Goal: Task Accomplishment & Management: Manage account settings

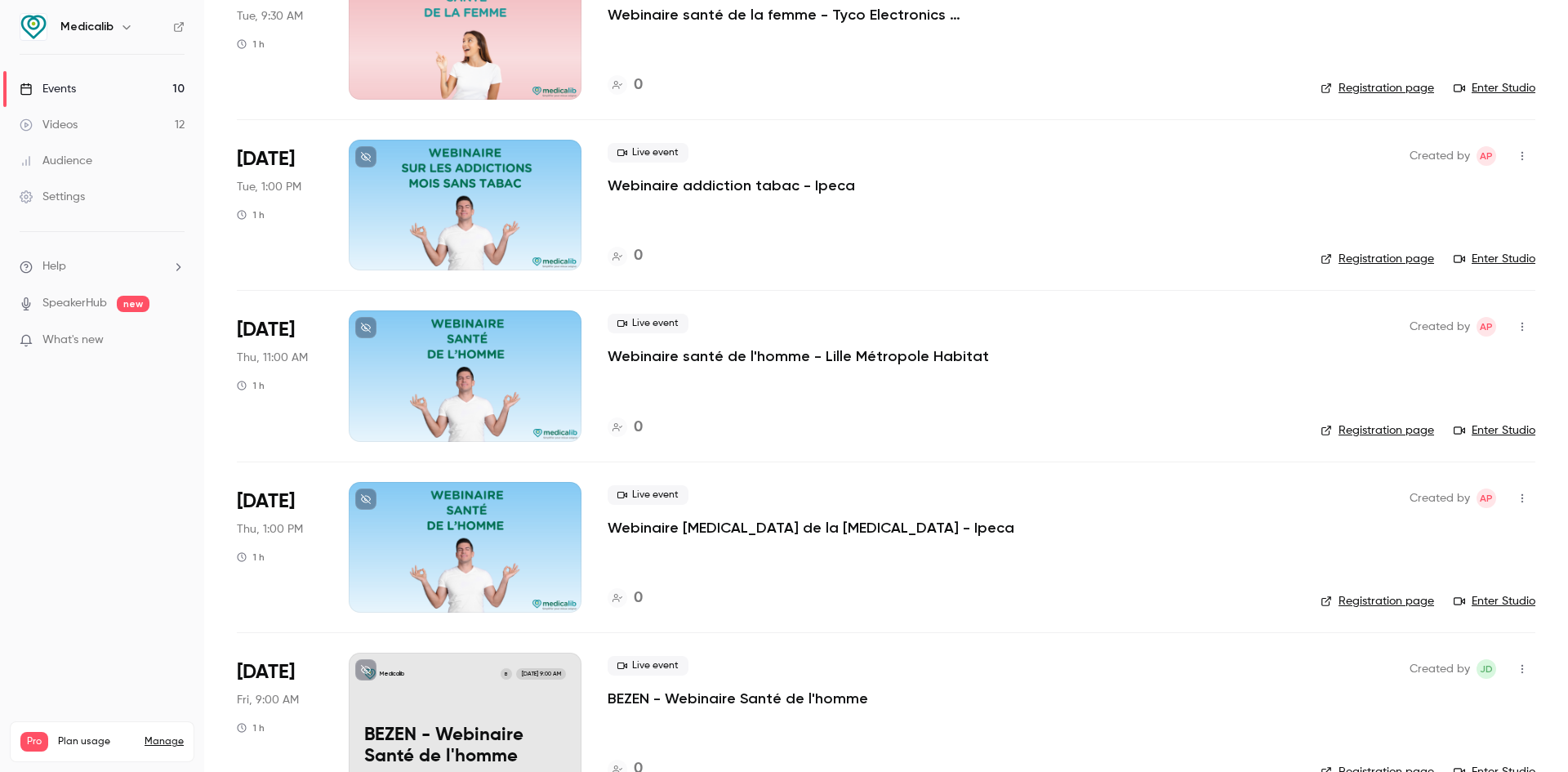
scroll to position [1068, 0]
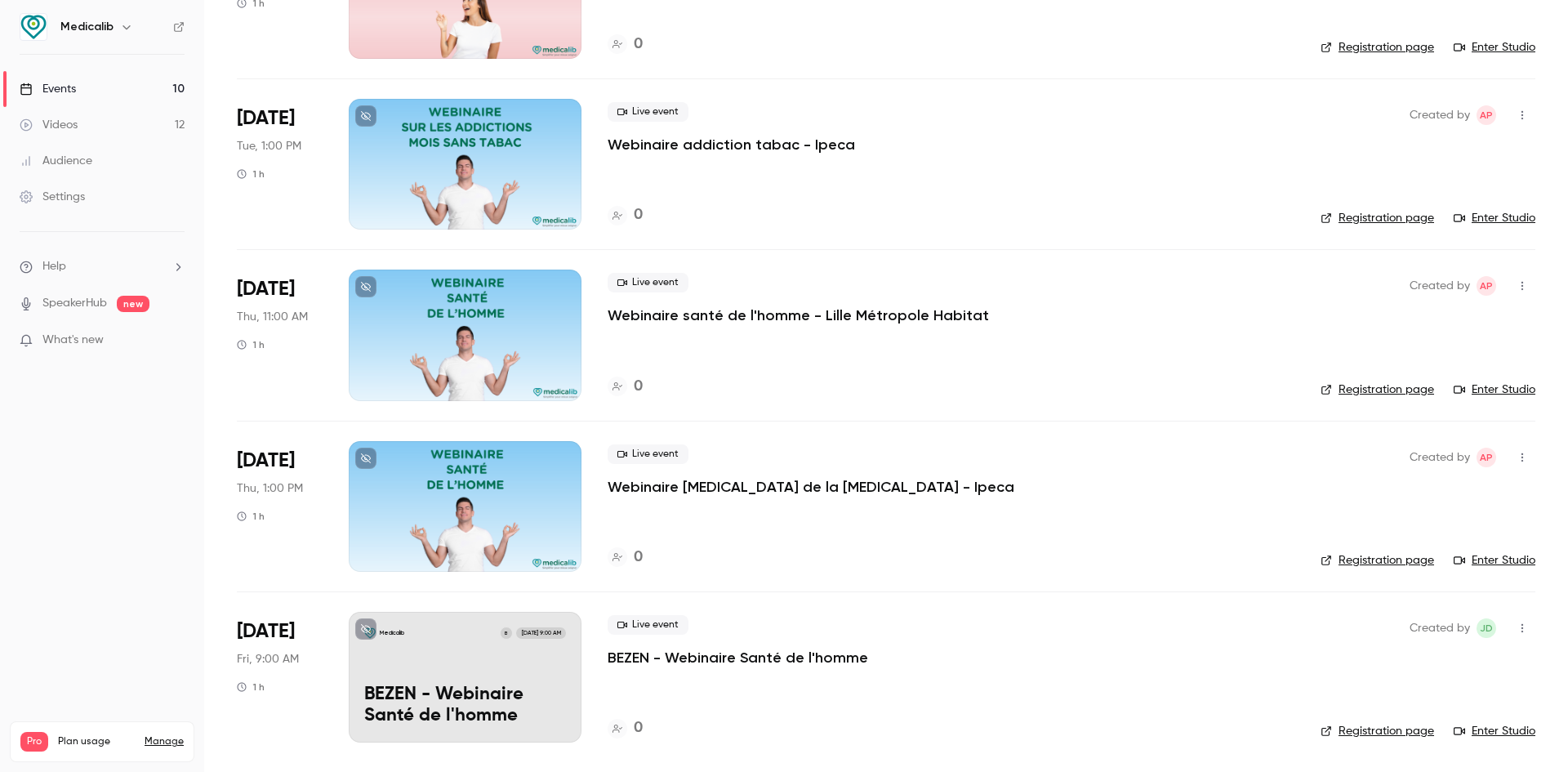
click at [467, 656] on div "Medicalib B [DATE] 9:00 AM BEZEN - Webinaire Santé de l'homme" at bounding box center [465, 677] width 232 height 130
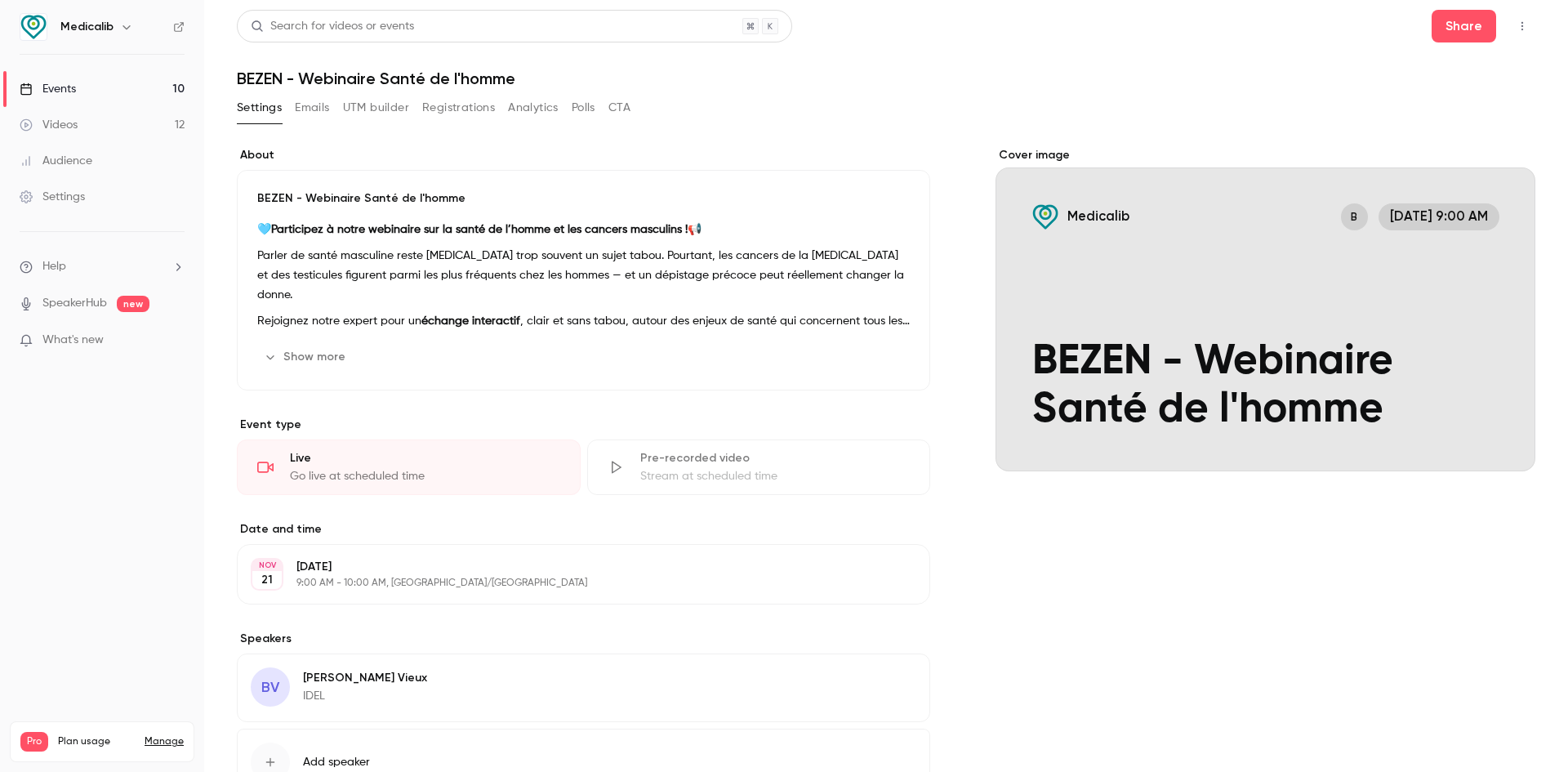
click at [1400, 261] on div "Cover image" at bounding box center [1265, 309] width 540 height 325
click at [0, 0] on input "Medicalib B [DATE] 9:00 AM BEZEN - Webinaire Santé de l'homme" at bounding box center [0, 0] width 0 height 0
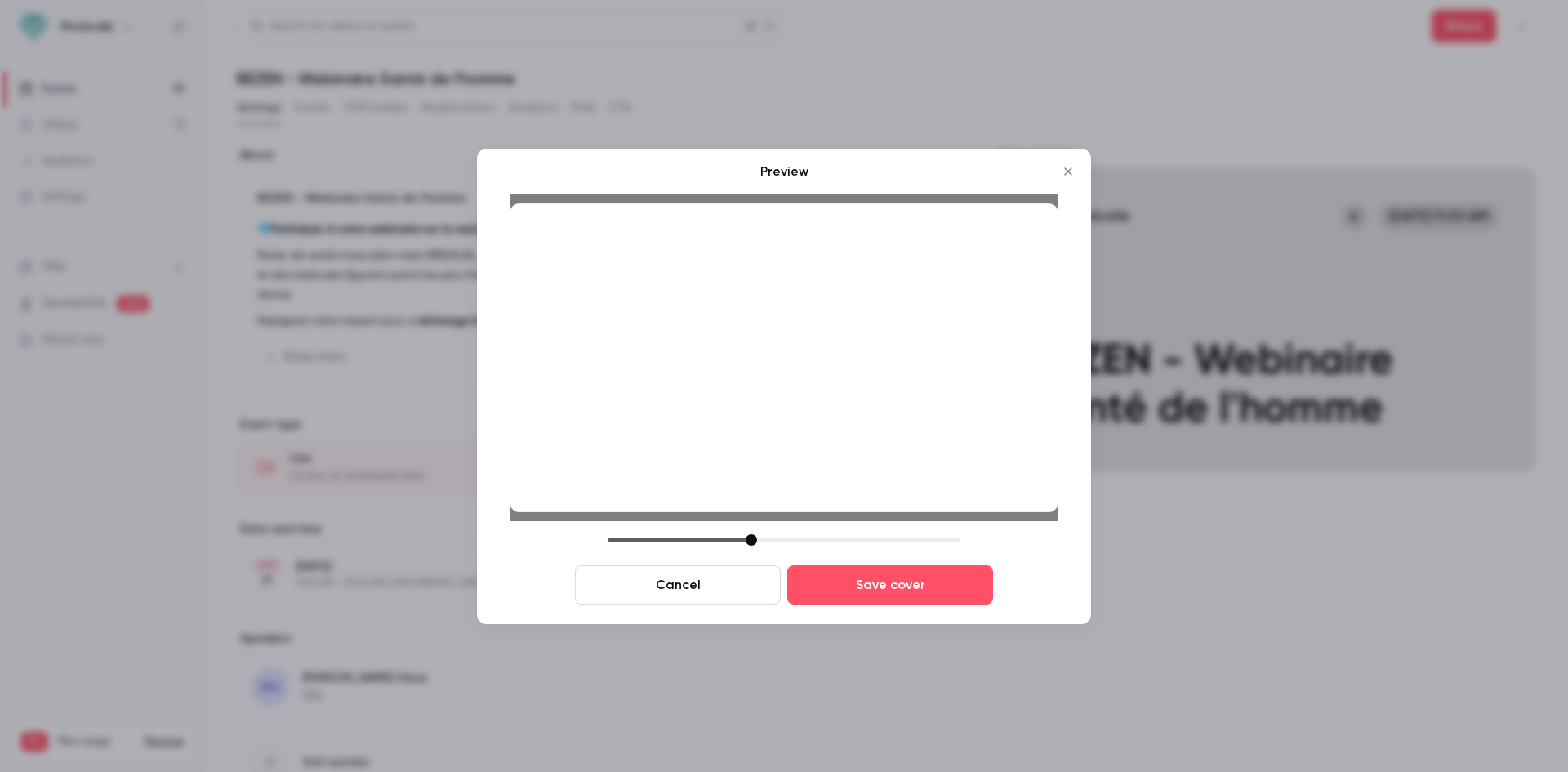
drag, startPoint x: 722, startPoint y: 540, endPoint x: 748, endPoint y: 541, distance: 26.0
click at [748, 541] on div at bounding box center [752, 540] width 12 height 12
drag, startPoint x: 765, startPoint y: 311, endPoint x: 764, endPoint y: 332, distance: 21.0
click at [764, 332] on div at bounding box center [783, 358] width 548 height 309
click at [874, 589] on button "Save cover" at bounding box center [890, 584] width 206 height 39
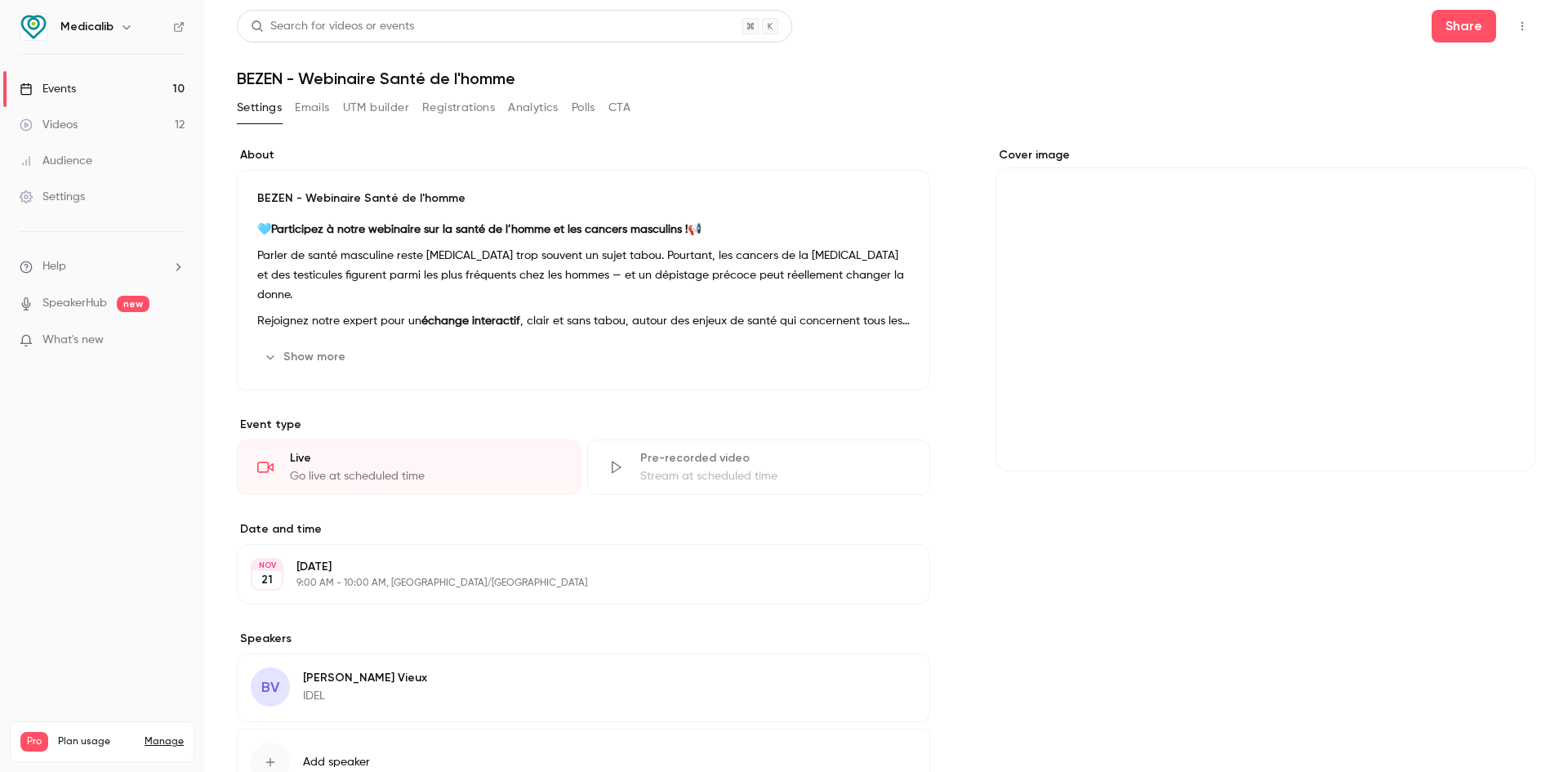
click at [1148, 306] on div "Cover image" at bounding box center [1265, 309] width 540 height 325
click at [0, 0] on input "Cover image" at bounding box center [0, 0] width 0 height 0
click at [1501, 436] on icon "Cover image" at bounding box center [1506, 442] width 18 height 13
drag, startPoint x: 1303, startPoint y: 283, endPoint x: 1303, endPoint y: 335, distance: 52.0
click at [1303, 335] on div "Cover image" at bounding box center [1265, 309] width 540 height 325
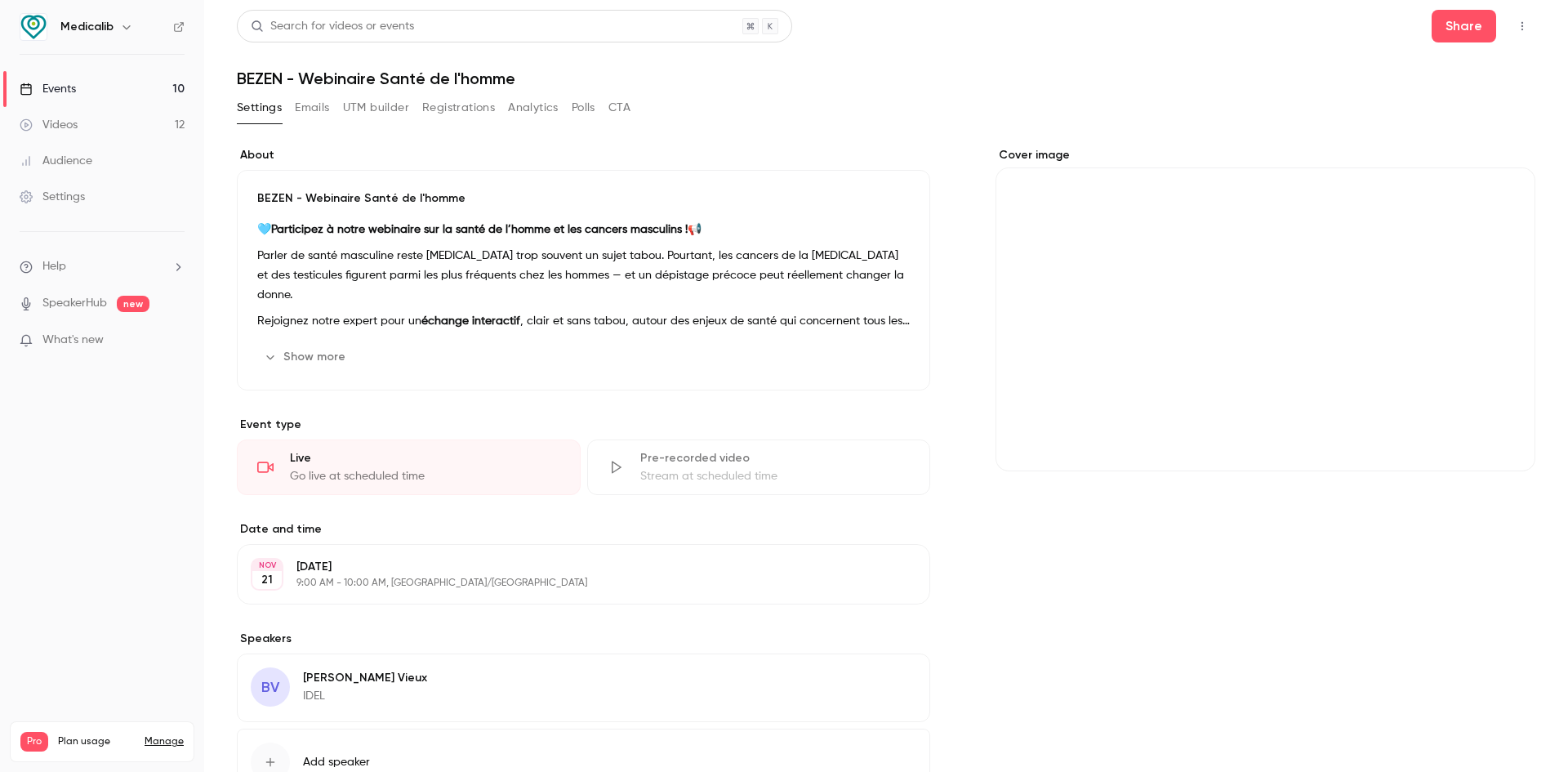
click at [0, 0] on input "Cover image" at bounding box center [0, 0] width 0 height 0
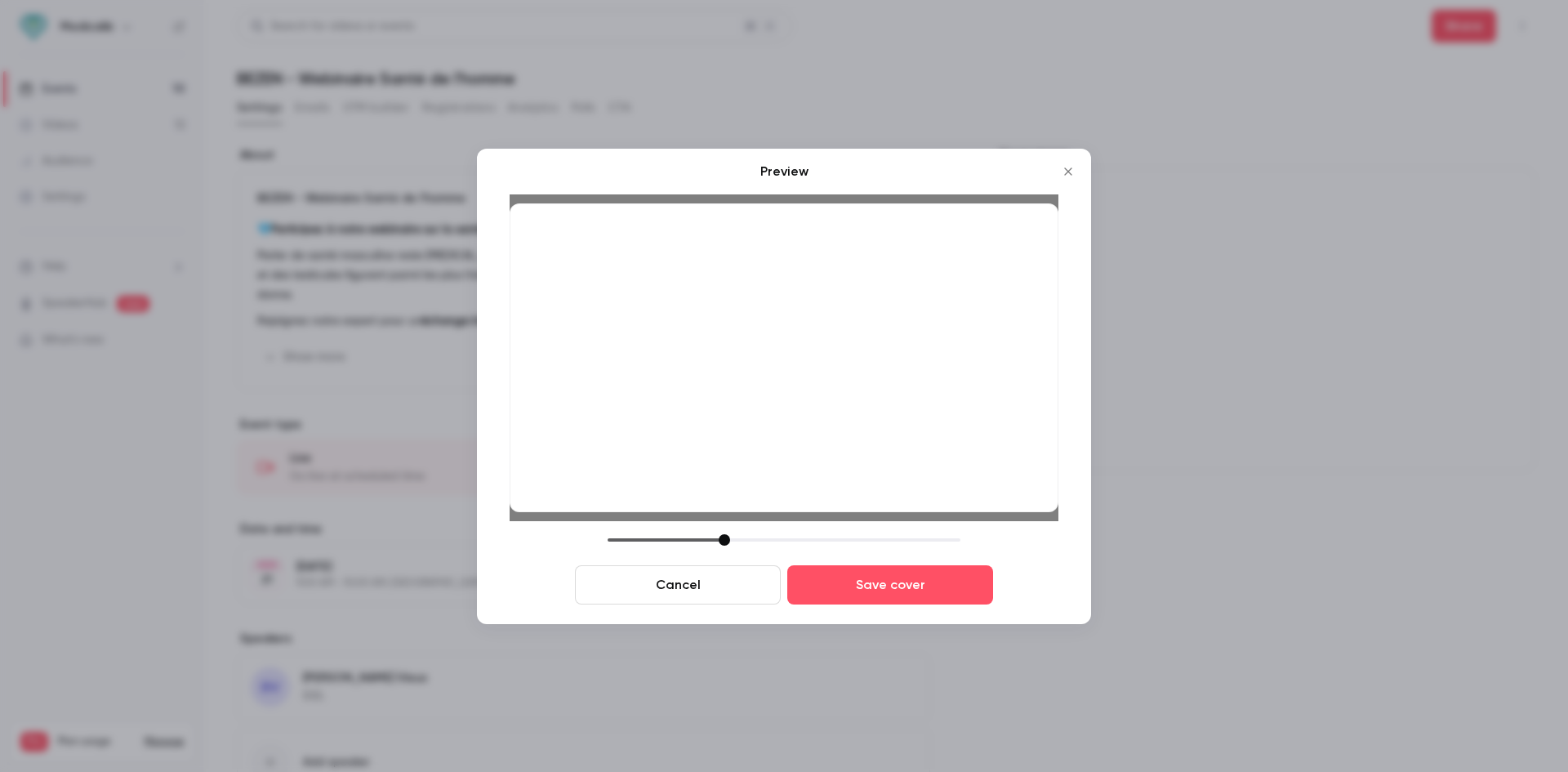
drag, startPoint x: 802, startPoint y: 425, endPoint x: 807, endPoint y: 476, distance: 51.2
click at [807, 476] on div at bounding box center [783, 358] width 548 height 309
drag, startPoint x: 793, startPoint y: 481, endPoint x: 782, endPoint y: 403, distance: 78.8
click at [782, 403] on div at bounding box center [783, 358] width 548 height 309
drag, startPoint x: 706, startPoint y: 397, endPoint x: 713, endPoint y: 534, distance: 137.2
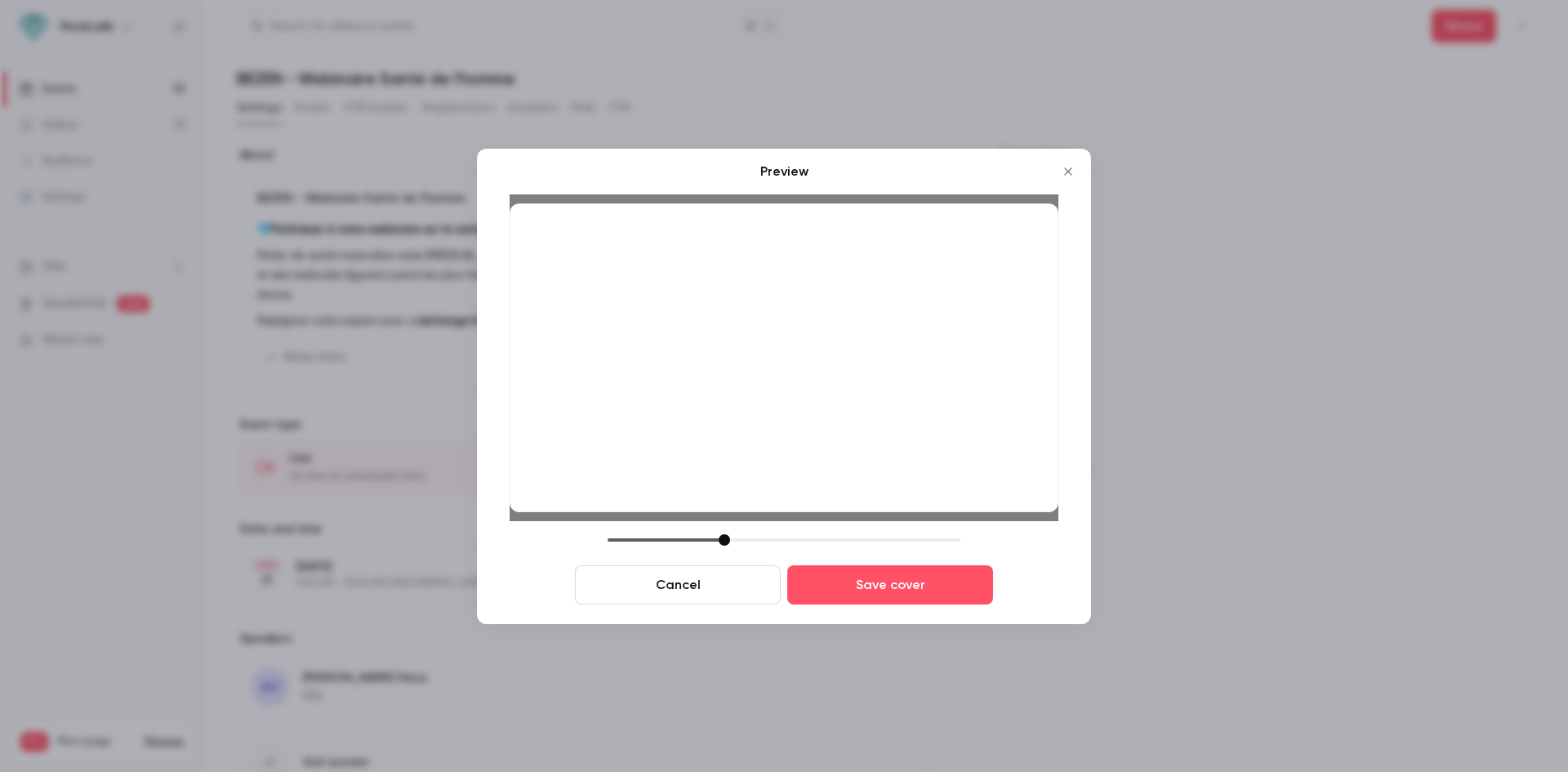
click at [713, 533] on div "Preview Cancel Save cover" at bounding box center [783, 383] width 548 height 442
drag, startPoint x: 998, startPoint y: 223, endPoint x: 842, endPoint y: 483, distance: 303.2
click at [899, 258] on div at bounding box center [783, 358] width 548 height 309
drag, startPoint x: 728, startPoint y: 539, endPoint x: 761, endPoint y: 540, distance: 33.0
click at [761, 540] on div at bounding box center [757, 540] width 12 height 12
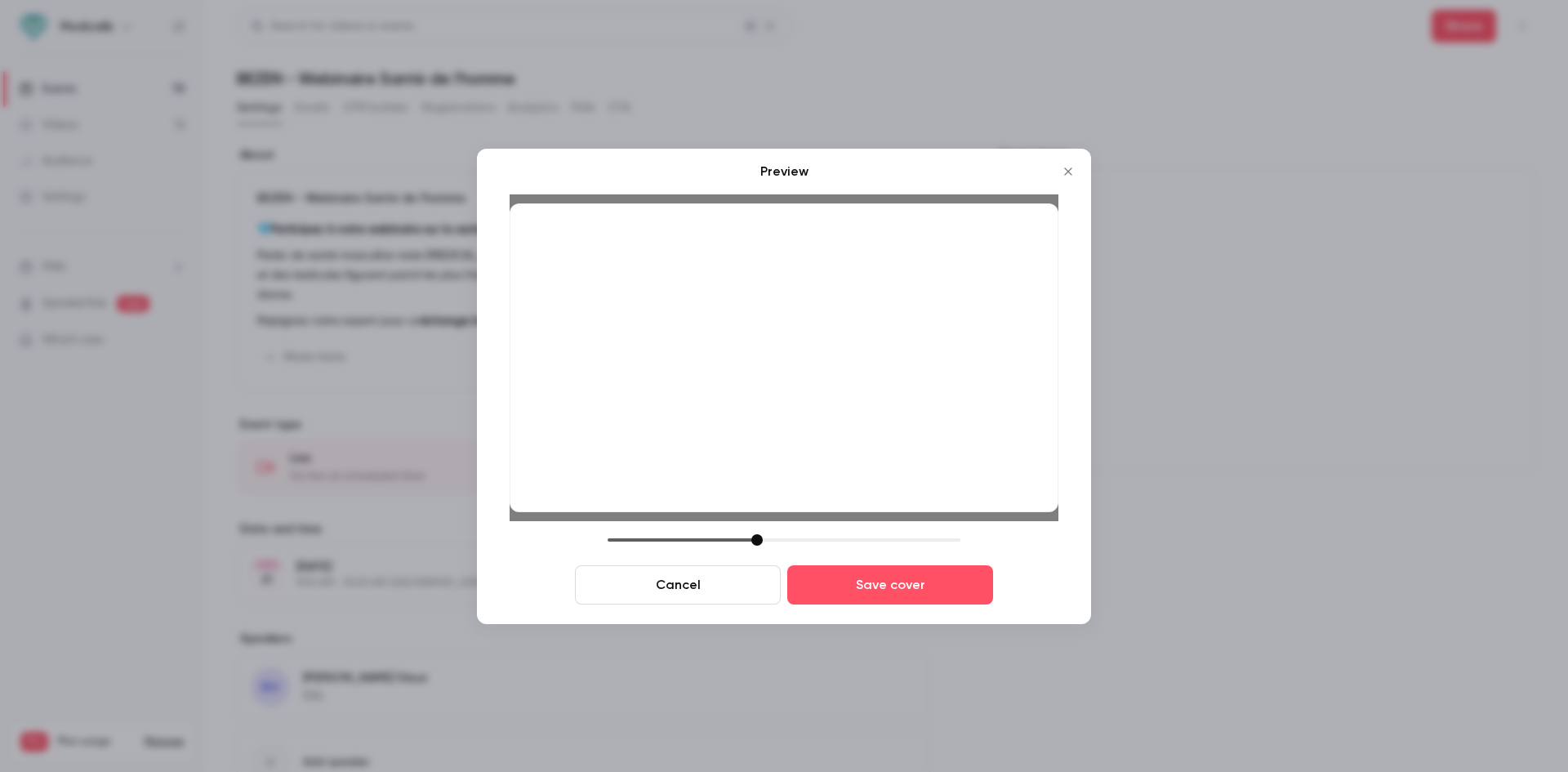
drag, startPoint x: 713, startPoint y: 342, endPoint x: 720, endPoint y: 397, distance: 55.4
click at [720, 397] on div at bounding box center [783, 358] width 548 height 309
click at [858, 595] on button "Save cover" at bounding box center [890, 584] width 206 height 39
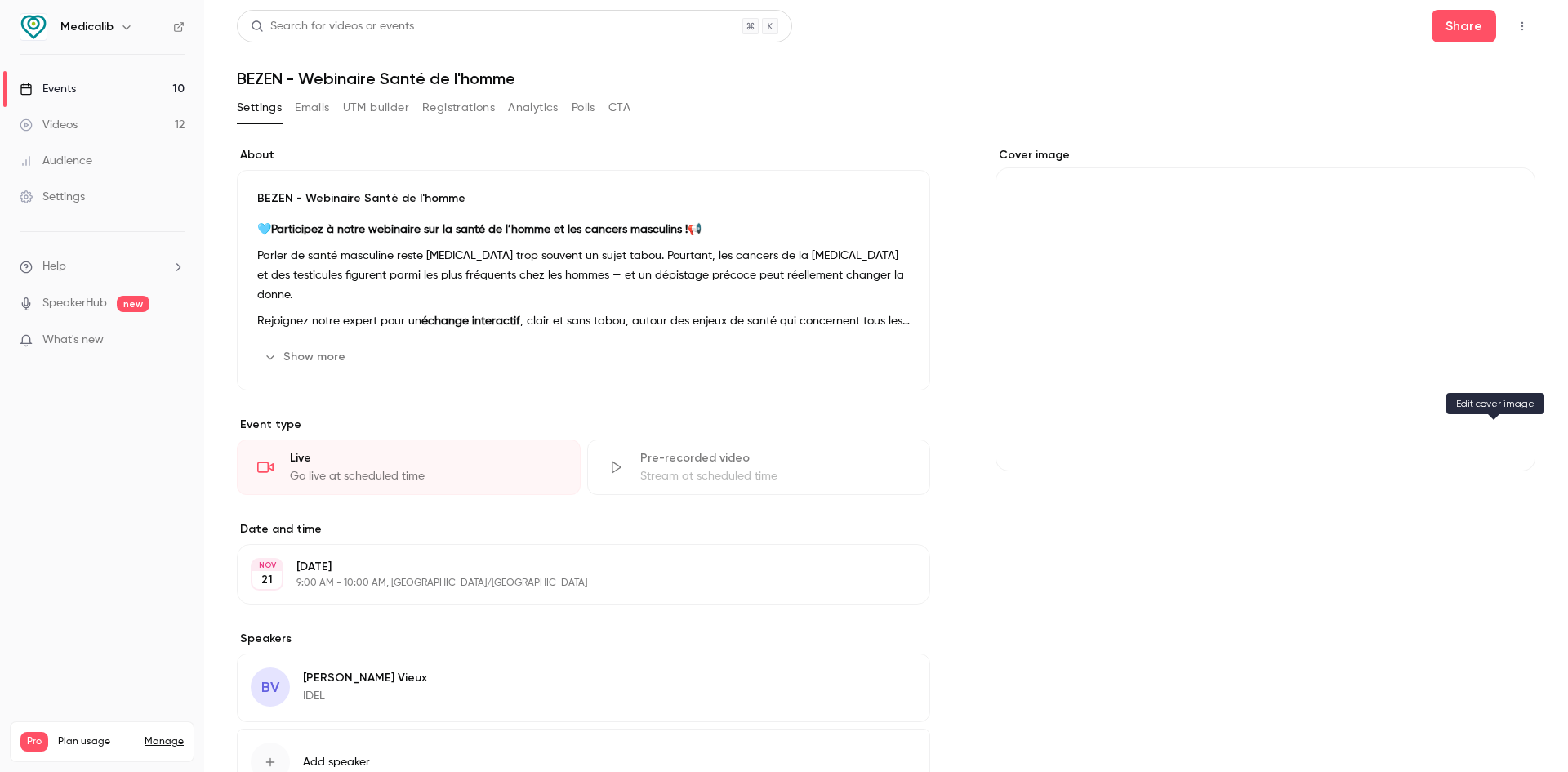
click at [1497, 436] on icon "Cover image" at bounding box center [1506, 442] width 18 height 13
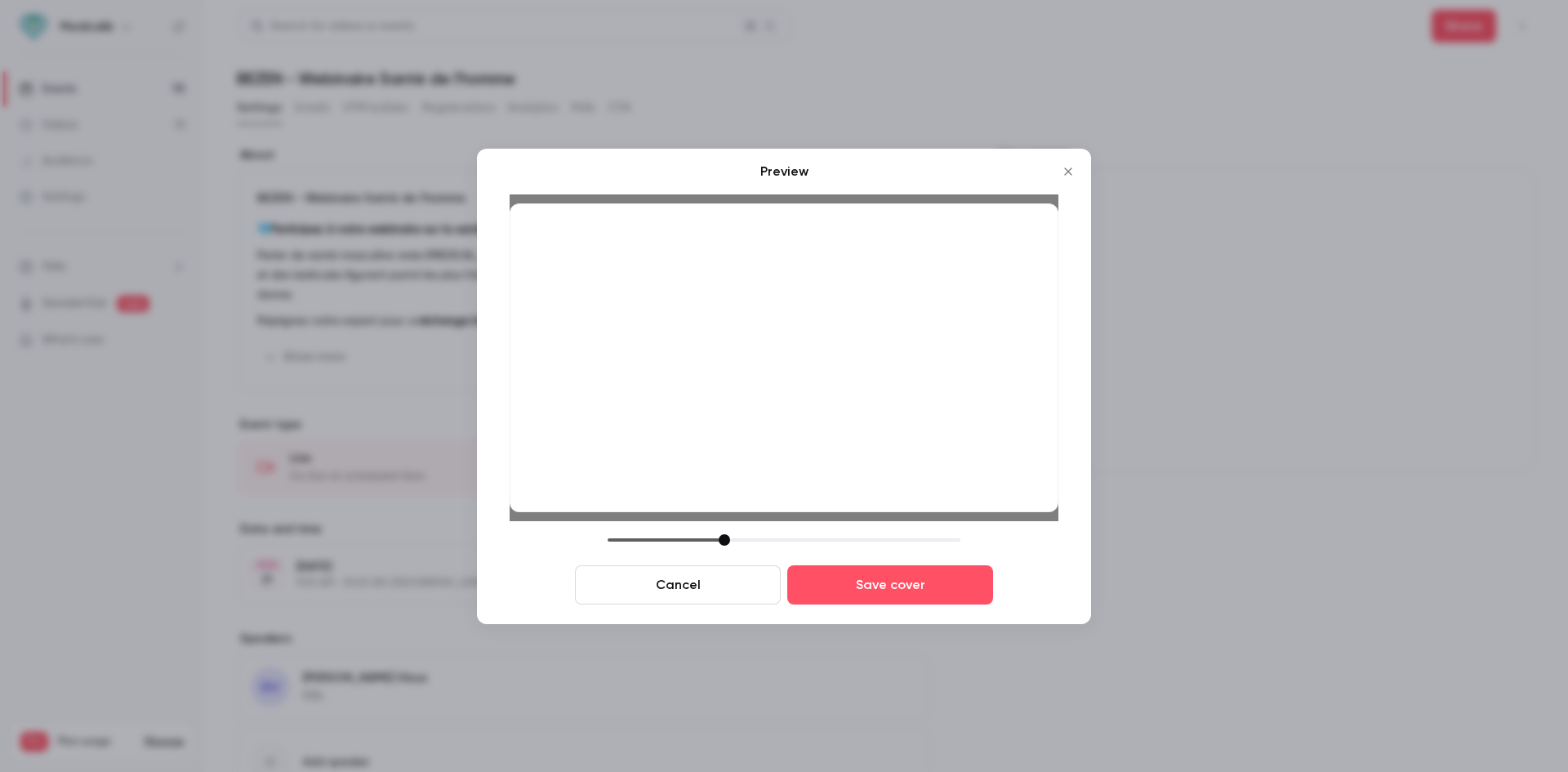
drag, startPoint x: 747, startPoint y: 291, endPoint x: 752, endPoint y: 335, distance: 44.3
click at [752, 335] on div at bounding box center [783, 358] width 548 height 309
drag, startPoint x: 726, startPoint y: 534, endPoint x: 774, endPoint y: 554, distance: 52.0
click at [774, 554] on div "Cancel Save cover" at bounding box center [783, 569] width 548 height 71
drag, startPoint x: 747, startPoint y: 335, endPoint x: 743, endPoint y: 351, distance: 16.5
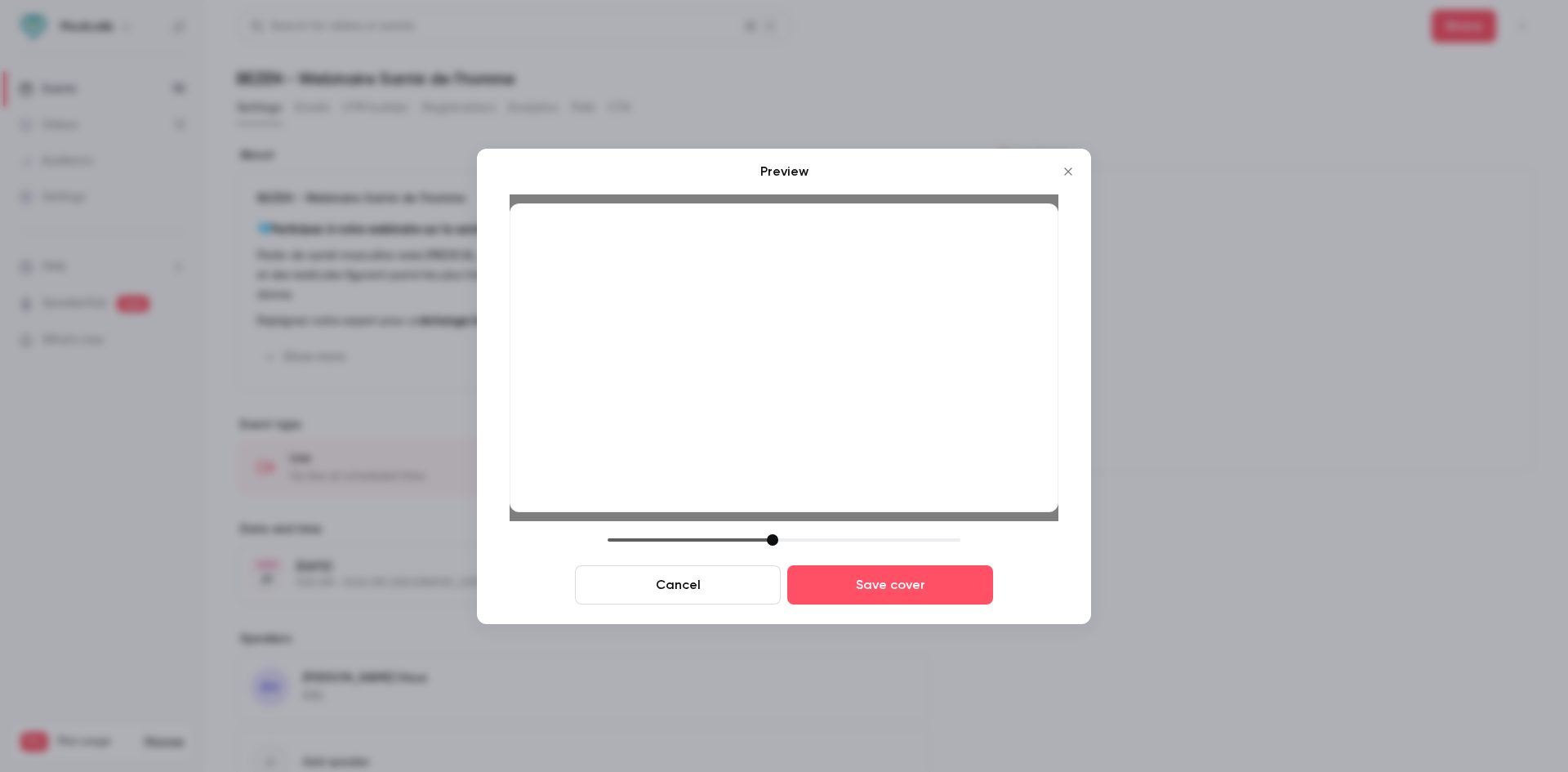
click at [743, 351] on div at bounding box center [783, 358] width 548 height 309
click at [680, 576] on button "Cancel" at bounding box center [678, 584] width 206 height 39
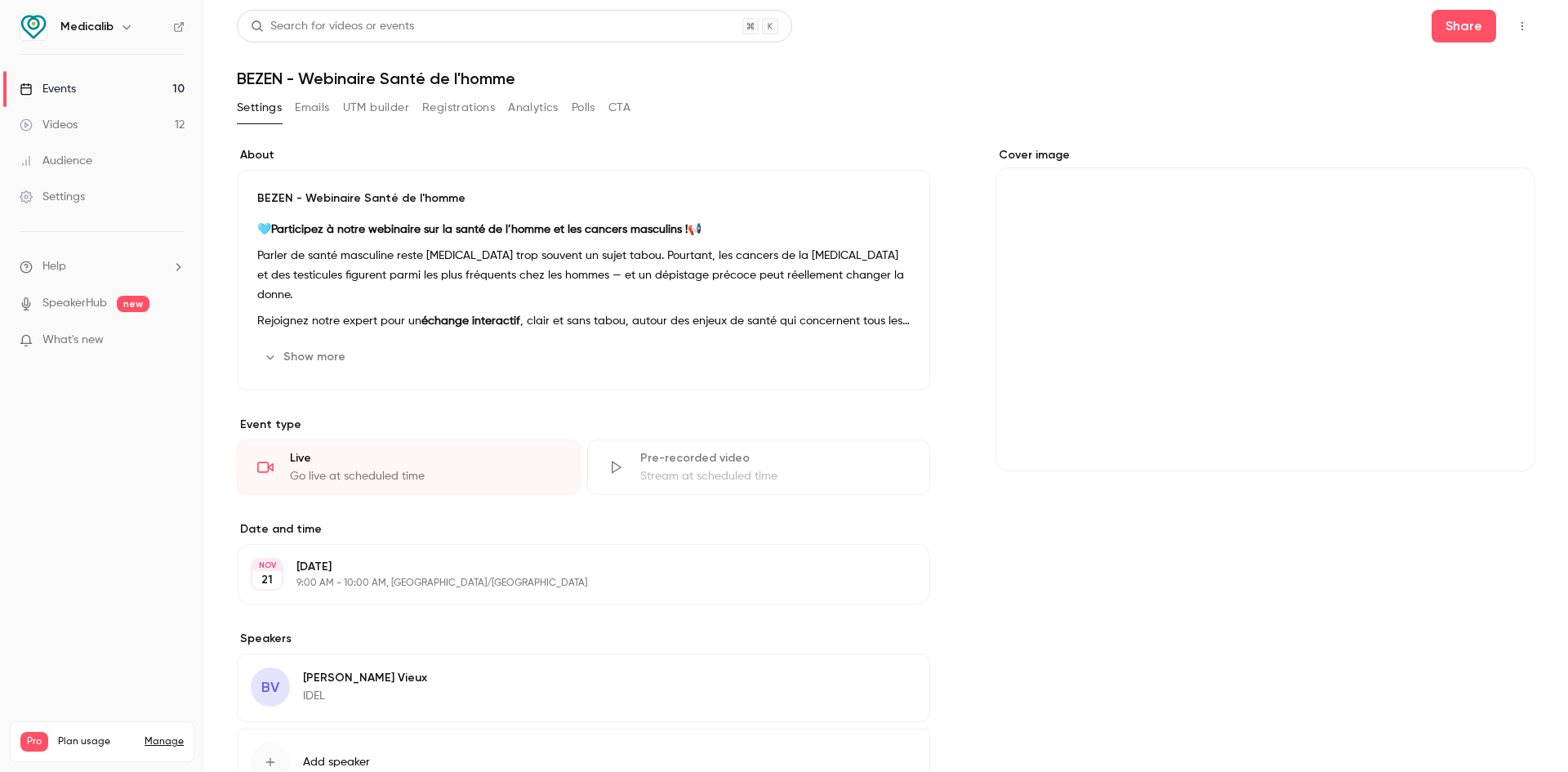
click at [1497, 440] on icon "Cover image" at bounding box center [1506, 442] width 18 height 13
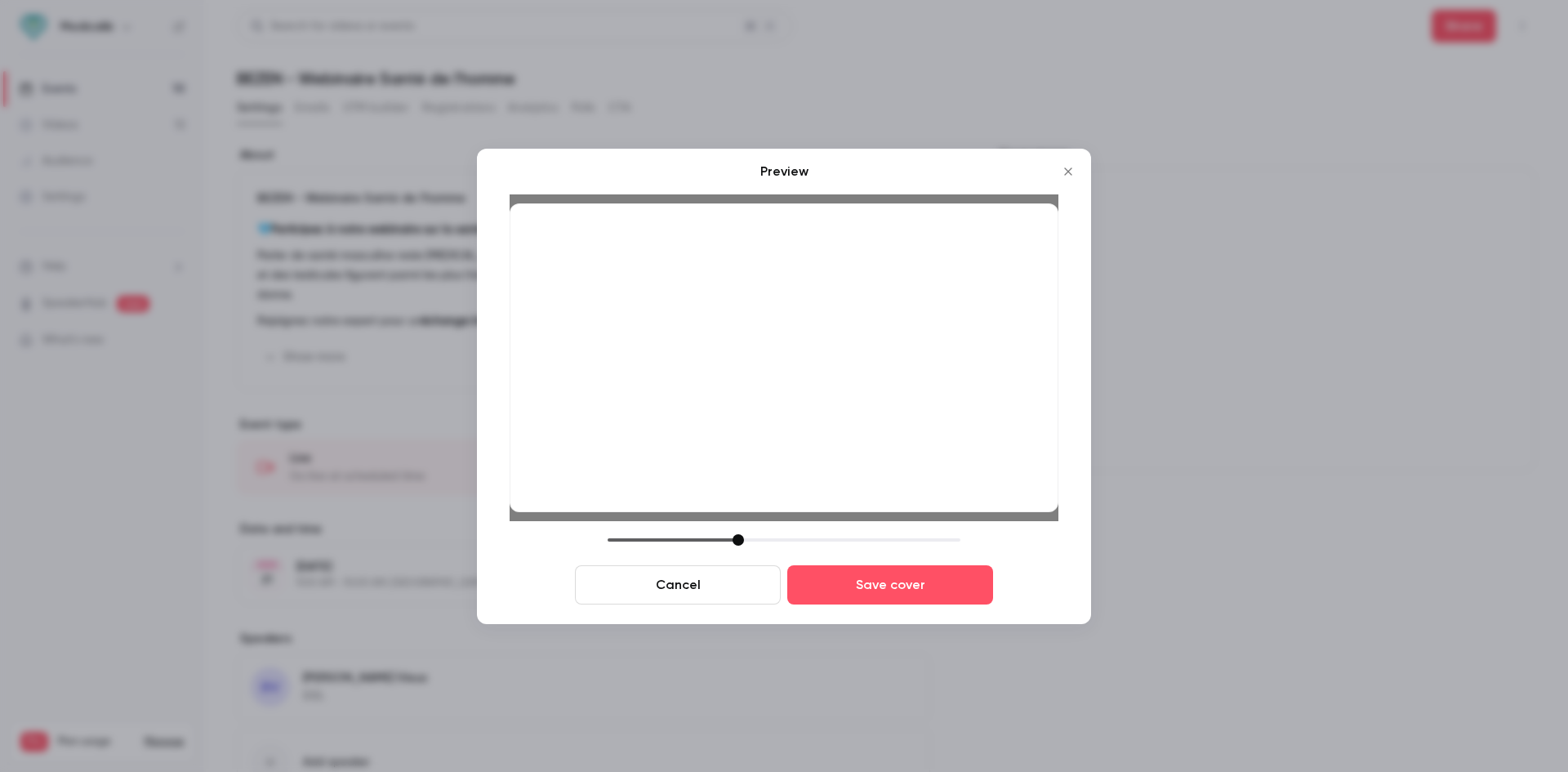
drag, startPoint x: 722, startPoint y: 542, endPoint x: 736, endPoint y: 545, distance: 14.3
click at [736, 545] on div at bounding box center [738, 540] width 12 height 12
drag, startPoint x: 747, startPoint y: 419, endPoint x: 757, endPoint y: 467, distance: 49.0
click at [757, 463] on div at bounding box center [783, 358] width 548 height 309
drag, startPoint x: 738, startPoint y: 537, endPoint x: 751, endPoint y: 537, distance: 13.0
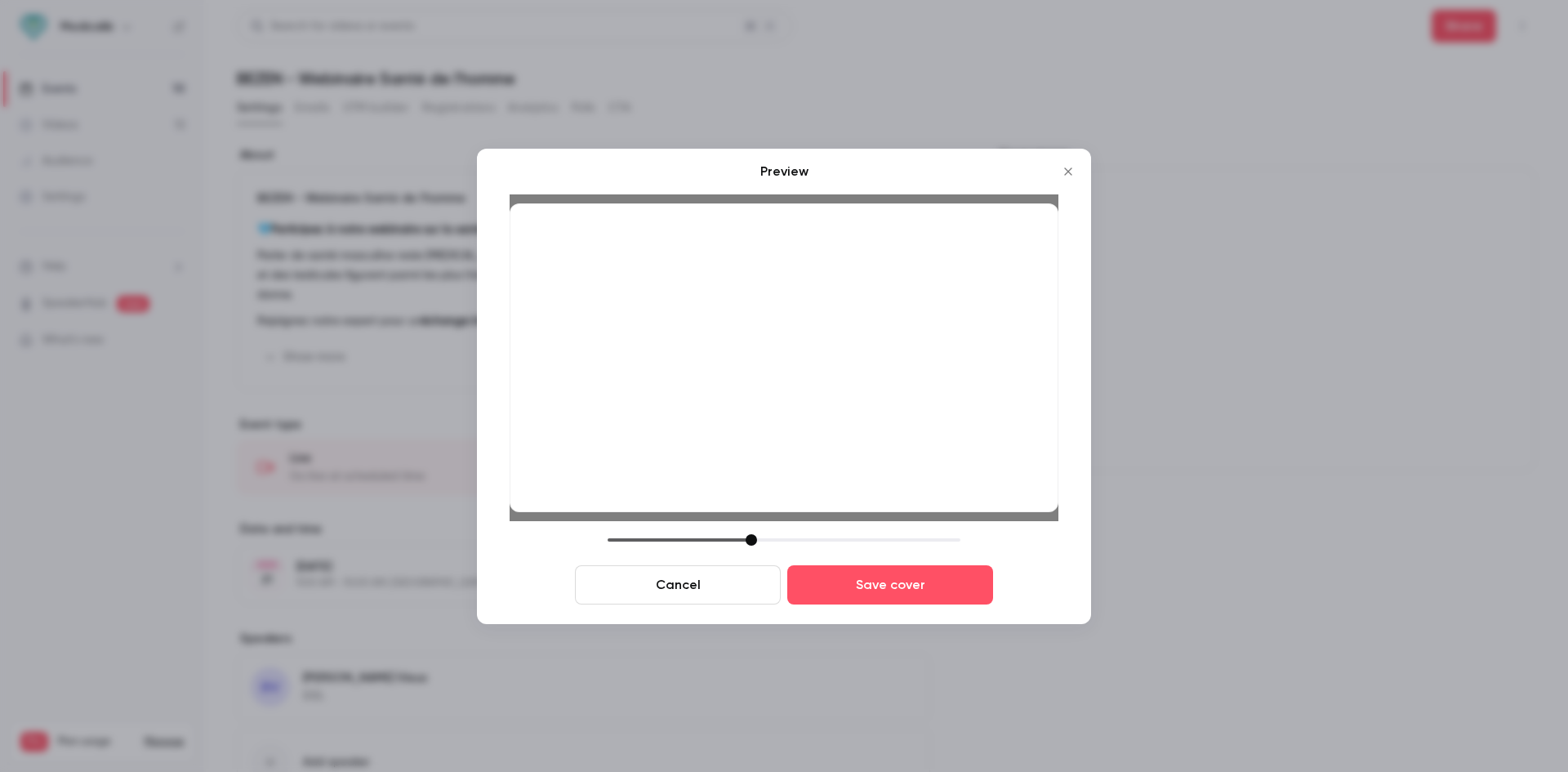
click at [751, 537] on div at bounding box center [752, 540] width 12 height 12
drag, startPoint x: 762, startPoint y: 441, endPoint x: 738, endPoint y: 441, distance: 24.0
click at [738, 441] on div at bounding box center [783, 358] width 548 height 309
click at [718, 587] on button "Cancel" at bounding box center [678, 584] width 206 height 39
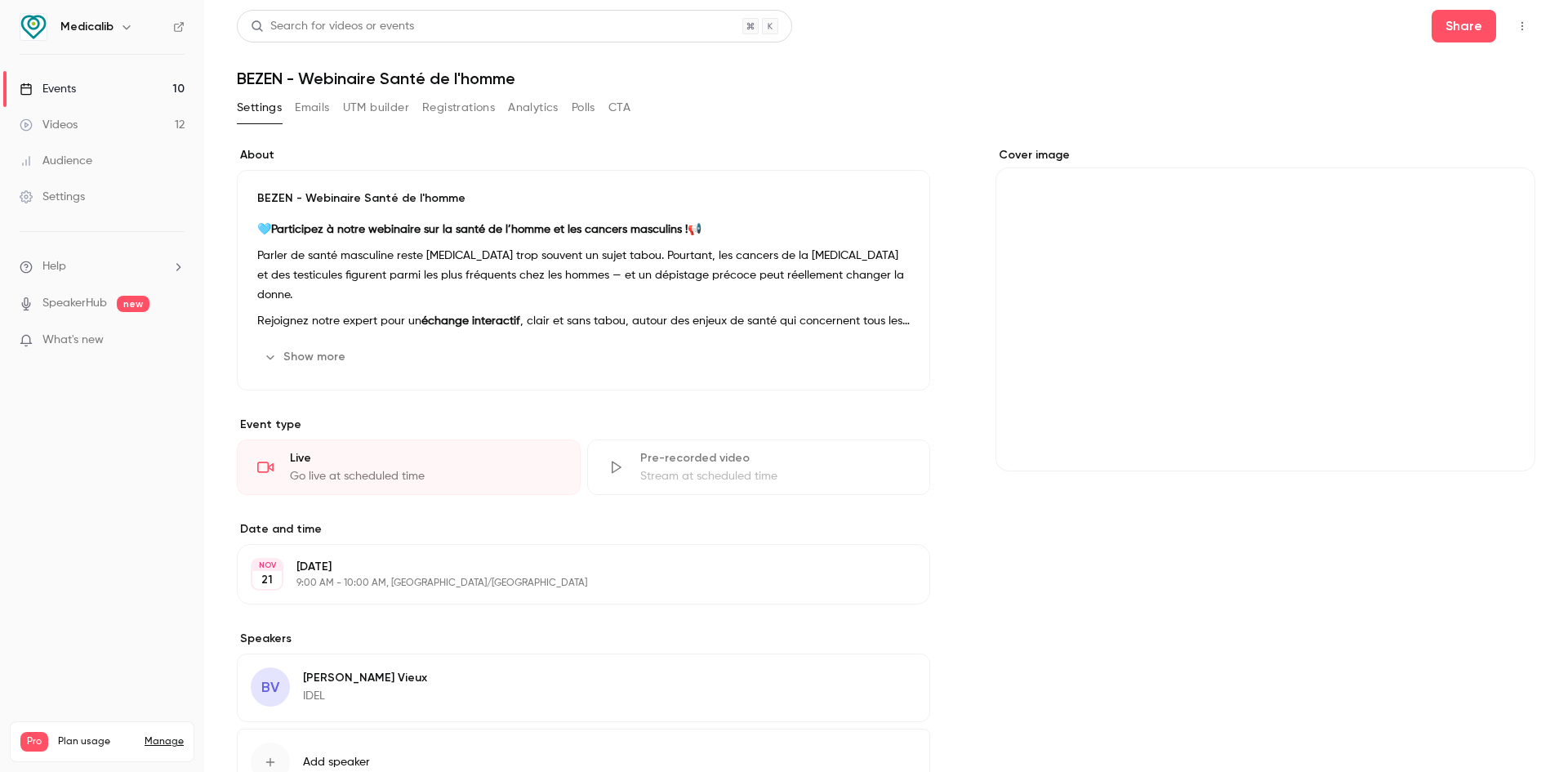
click at [1501, 442] on icon "Cover image" at bounding box center [1506, 442] width 18 height 13
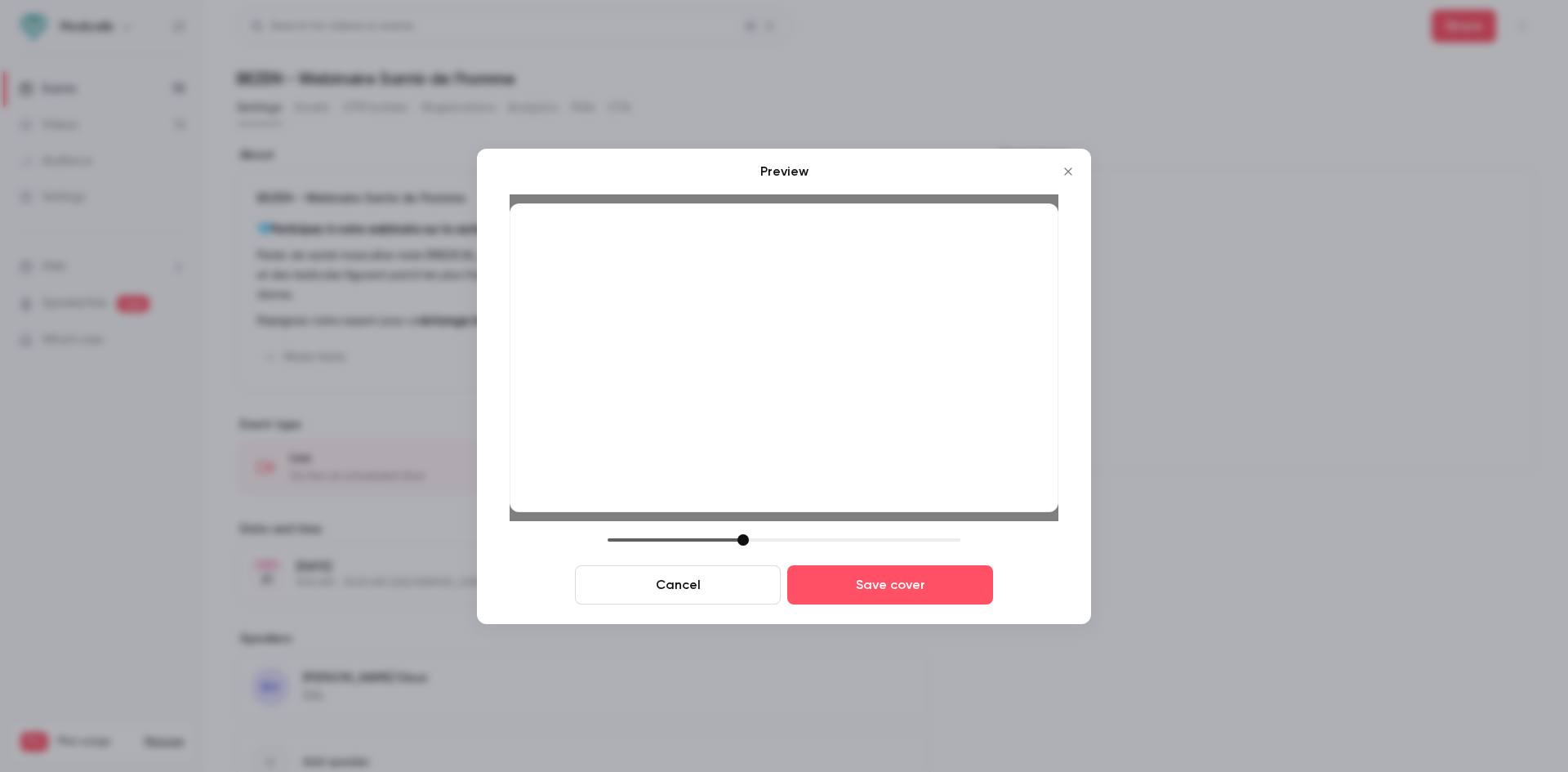
drag, startPoint x: 725, startPoint y: 542, endPoint x: 746, endPoint y: 542, distance: 21.0
click at [746, 545] on div at bounding box center [743, 540] width 12 height 12
drag, startPoint x: 729, startPoint y: 452, endPoint x: 720, endPoint y: 476, distance: 25.6
click at [720, 476] on div at bounding box center [783, 358] width 548 height 309
click at [882, 593] on button "Save cover" at bounding box center [890, 584] width 206 height 39
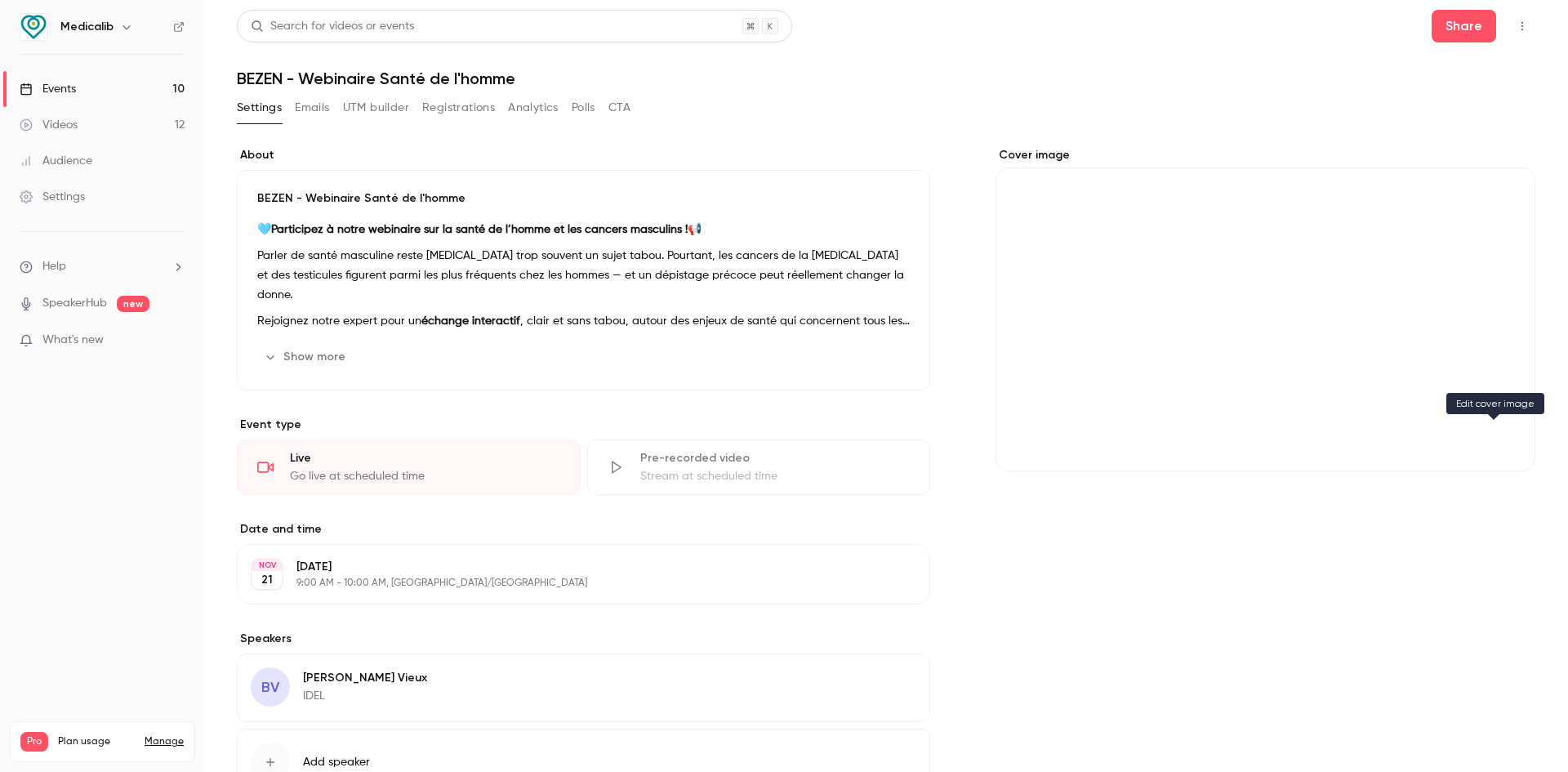
click at [1500, 437] on icon "Cover image" at bounding box center [1505, 442] width 11 height 11
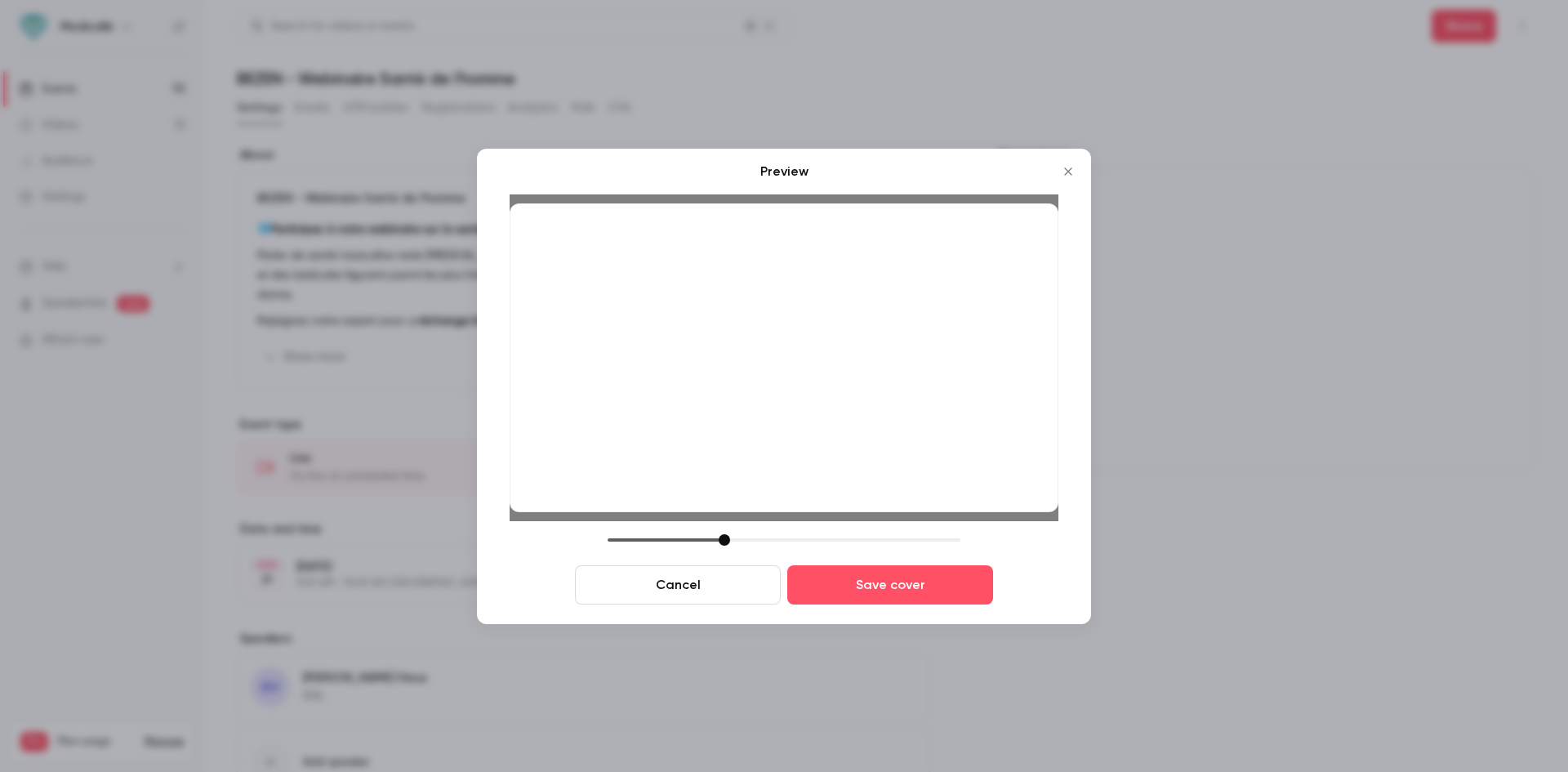
drag, startPoint x: 751, startPoint y: 398, endPoint x: 736, endPoint y: 418, distance: 25.0
click at [736, 418] on div at bounding box center [783, 358] width 548 height 309
drag, startPoint x: 728, startPoint y: 540, endPoint x: 761, endPoint y: 541, distance: 33.0
click at [761, 541] on div at bounding box center [757, 540] width 12 height 12
drag, startPoint x: 786, startPoint y: 443, endPoint x: 769, endPoint y: 456, distance: 21.4
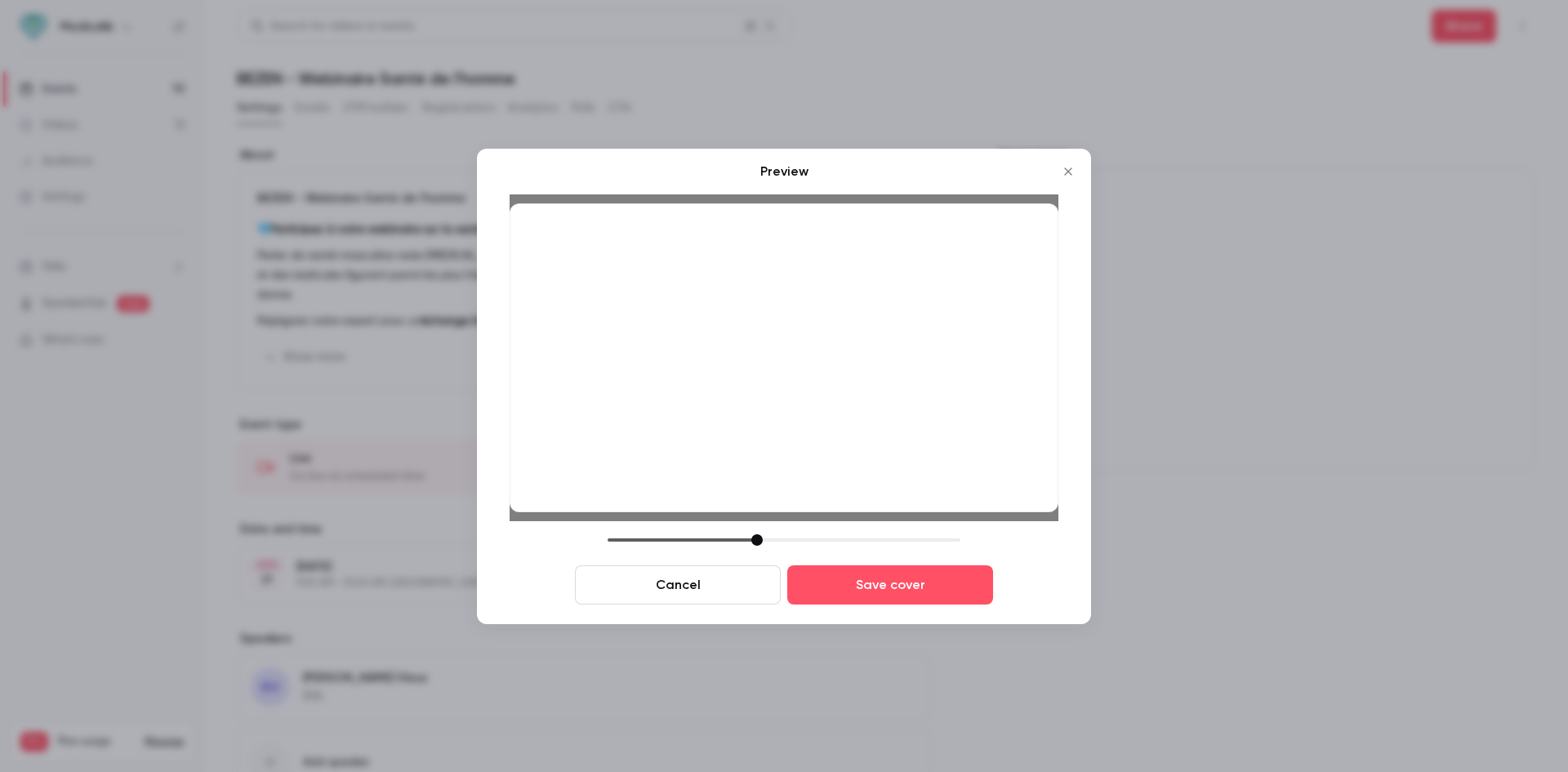
click at [769, 456] on div at bounding box center [783, 358] width 548 height 309
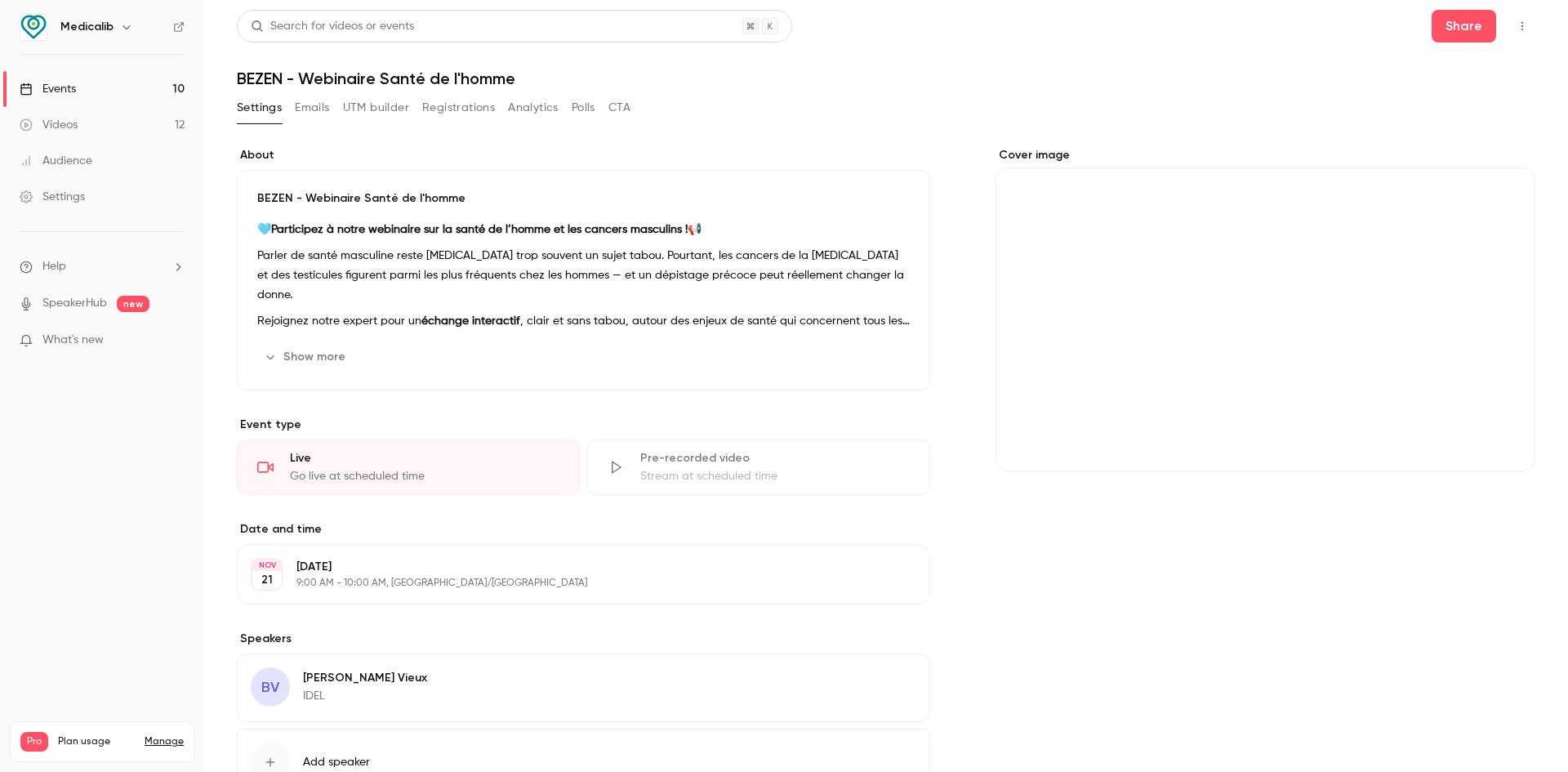
click at [1489, 431] on button "Cover image" at bounding box center [1505, 442] width 32 height 32
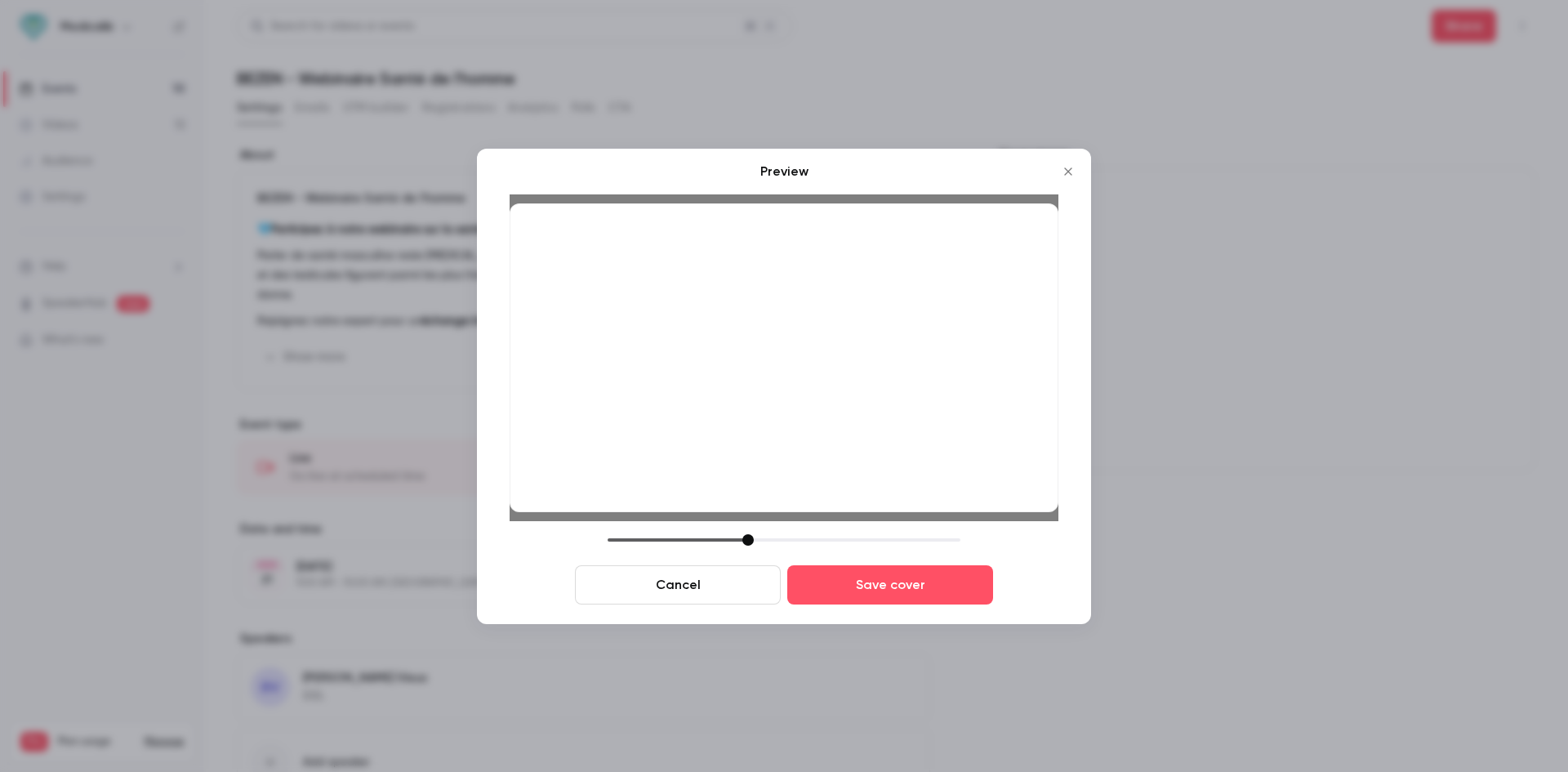
drag, startPoint x: 727, startPoint y: 539, endPoint x: 758, endPoint y: 540, distance: 31.0
click at [753, 540] on div at bounding box center [748, 540] width 12 height 12
drag, startPoint x: 751, startPoint y: 443, endPoint x: 752, endPoint y: 457, distance: 14.0
click at [752, 457] on div at bounding box center [783, 358] width 548 height 309
click at [857, 575] on button "Save cover" at bounding box center [890, 584] width 206 height 39
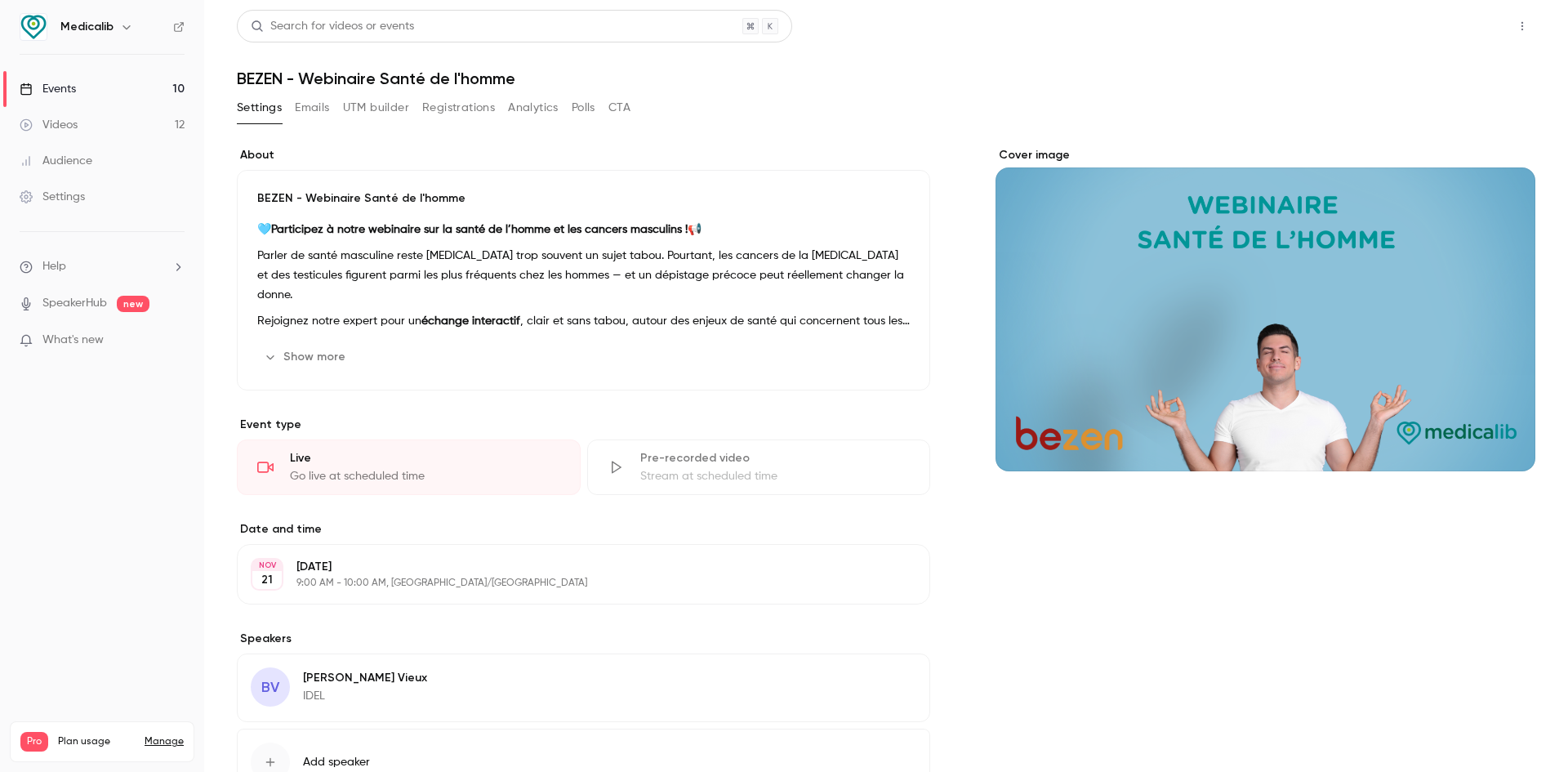
click at [1452, 31] on button "Share" at bounding box center [1463, 26] width 65 height 32
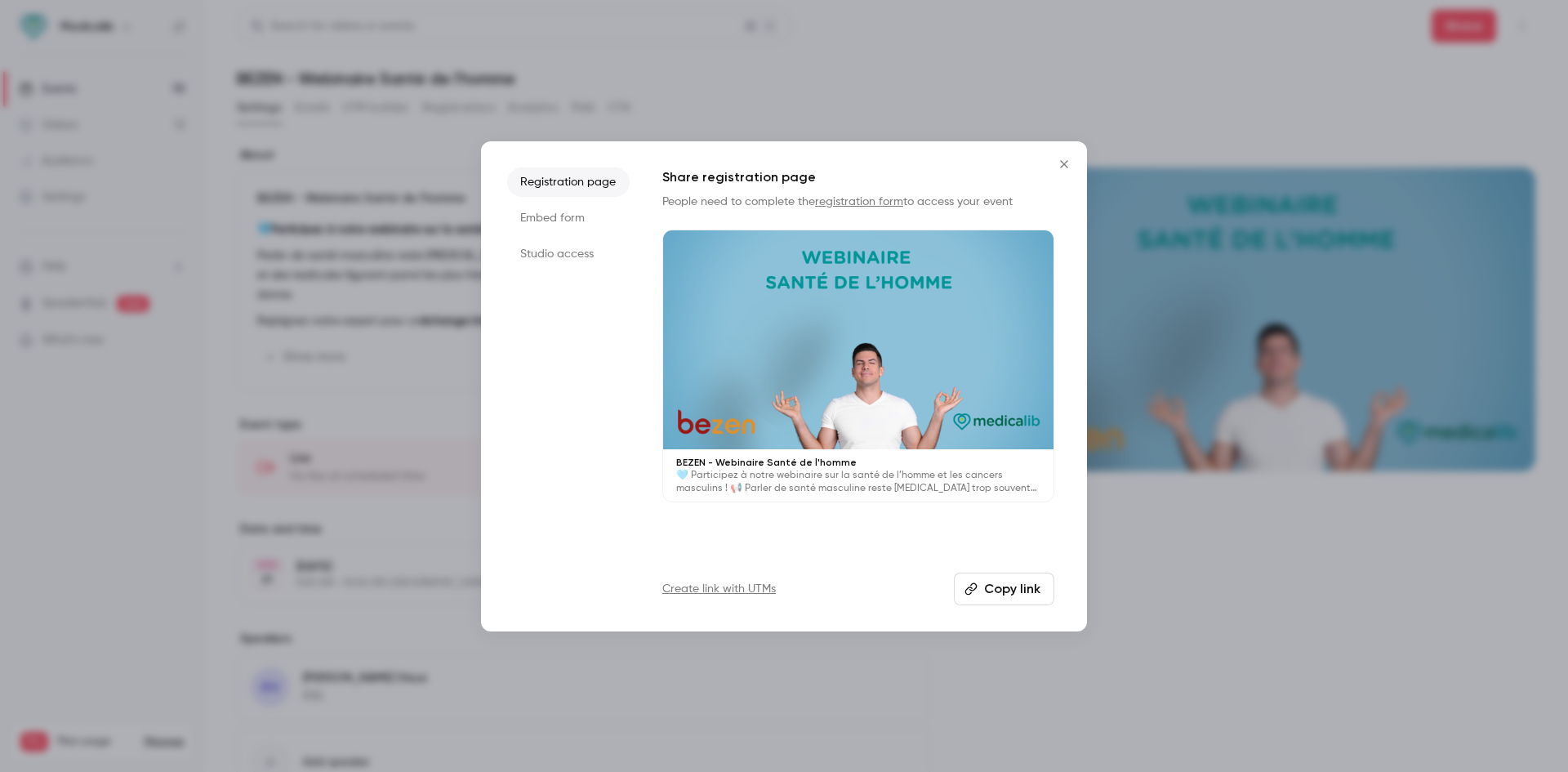
click at [1002, 584] on button "Copy link" at bounding box center [1003, 589] width 100 height 32
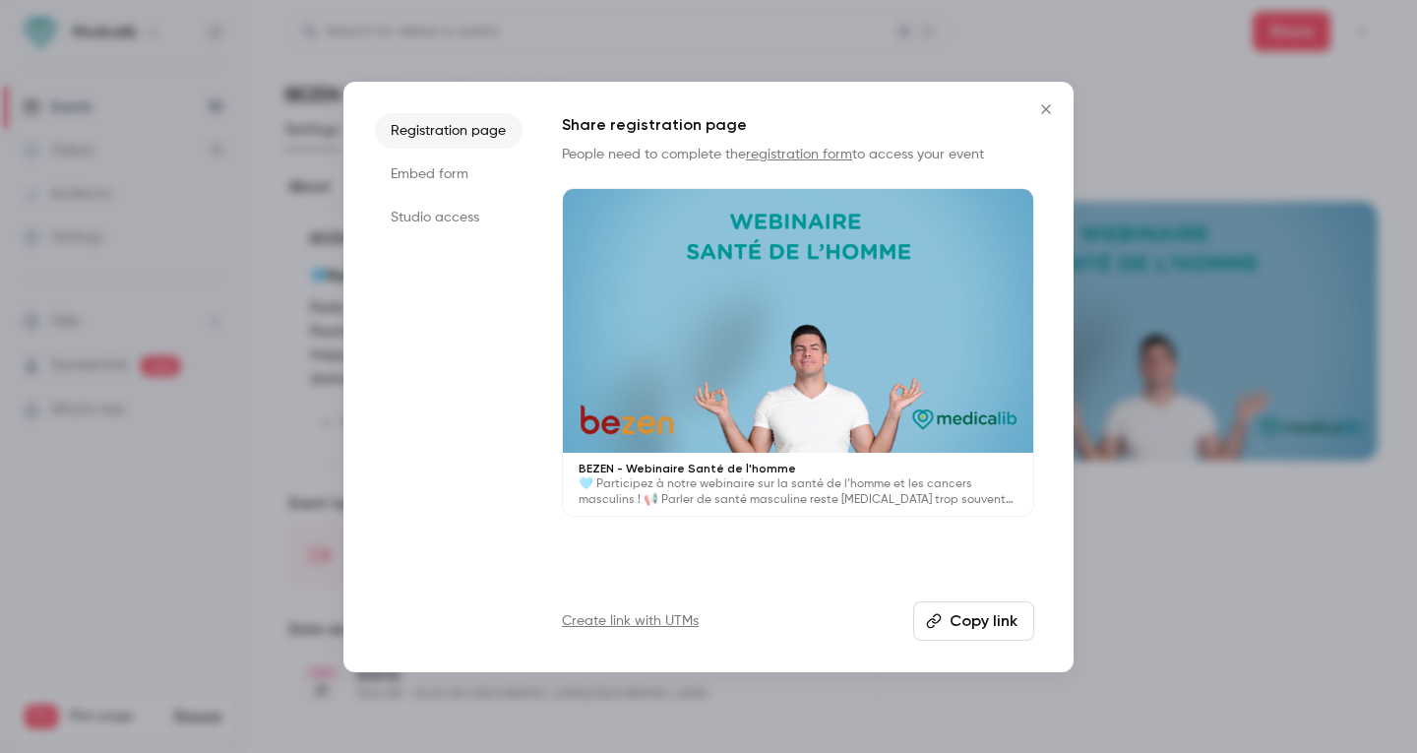
click at [410, 227] on li "Studio access" at bounding box center [449, 217] width 148 height 35
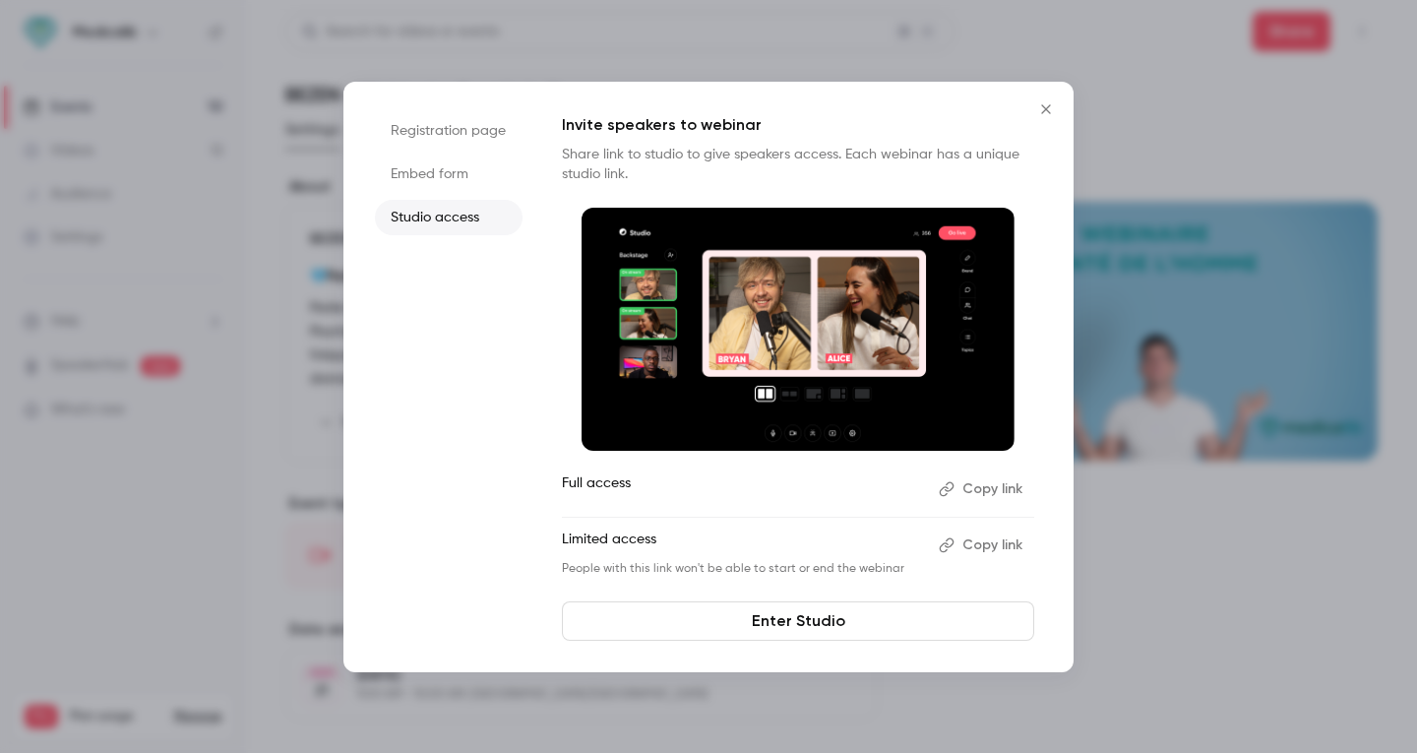
click at [971, 496] on button "Copy link" at bounding box center [982, 488] width 103 height 31
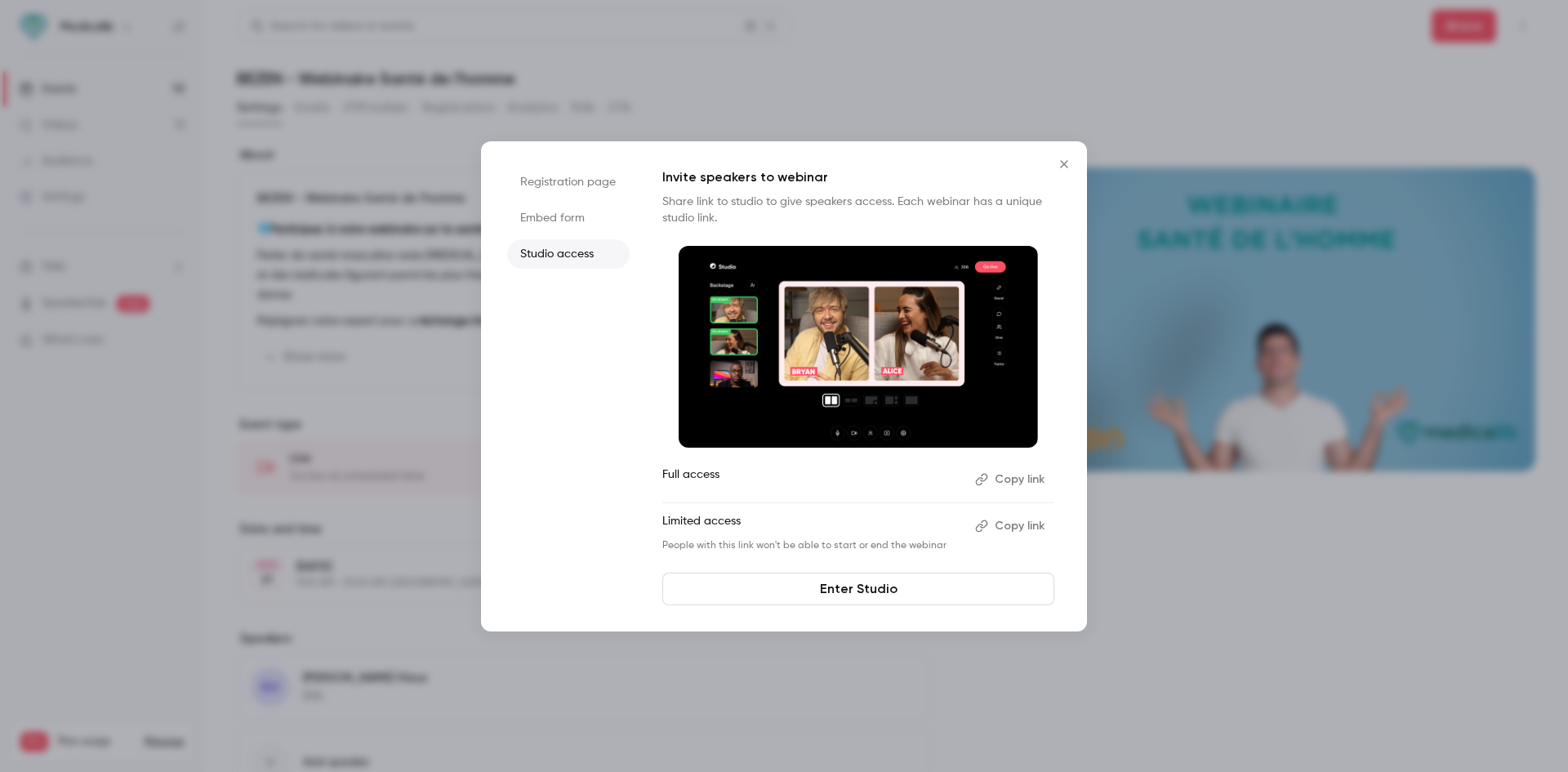
click at [601, 169] on li "Registration page" at bounding box center [568, 182] width 123 height 29
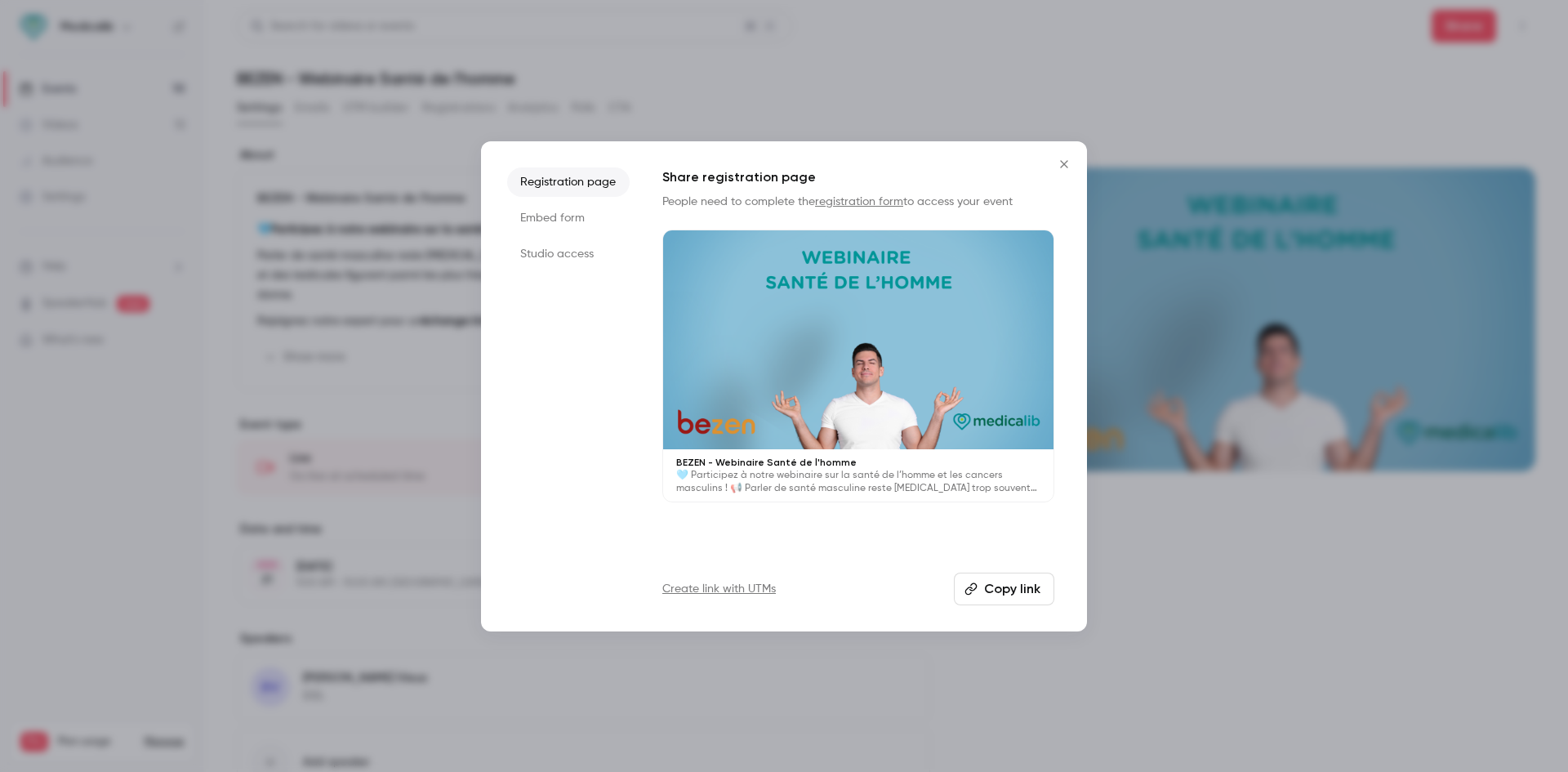
click at [1017, 587] on button "Copy link" at bounding box center [1003, 589] width 100 height 32
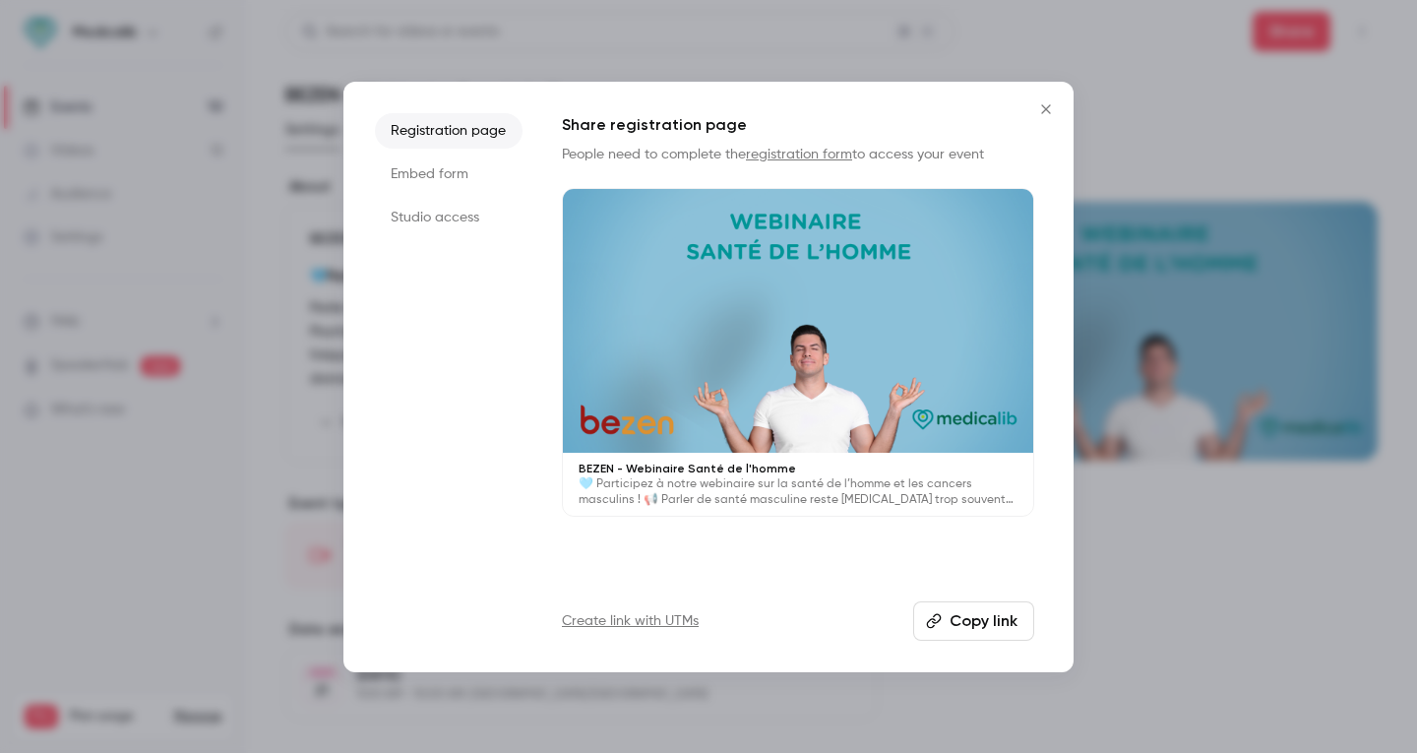
click at [968, 622] on button "Copy link" at bounding box center [973, 620] width 121 height 39
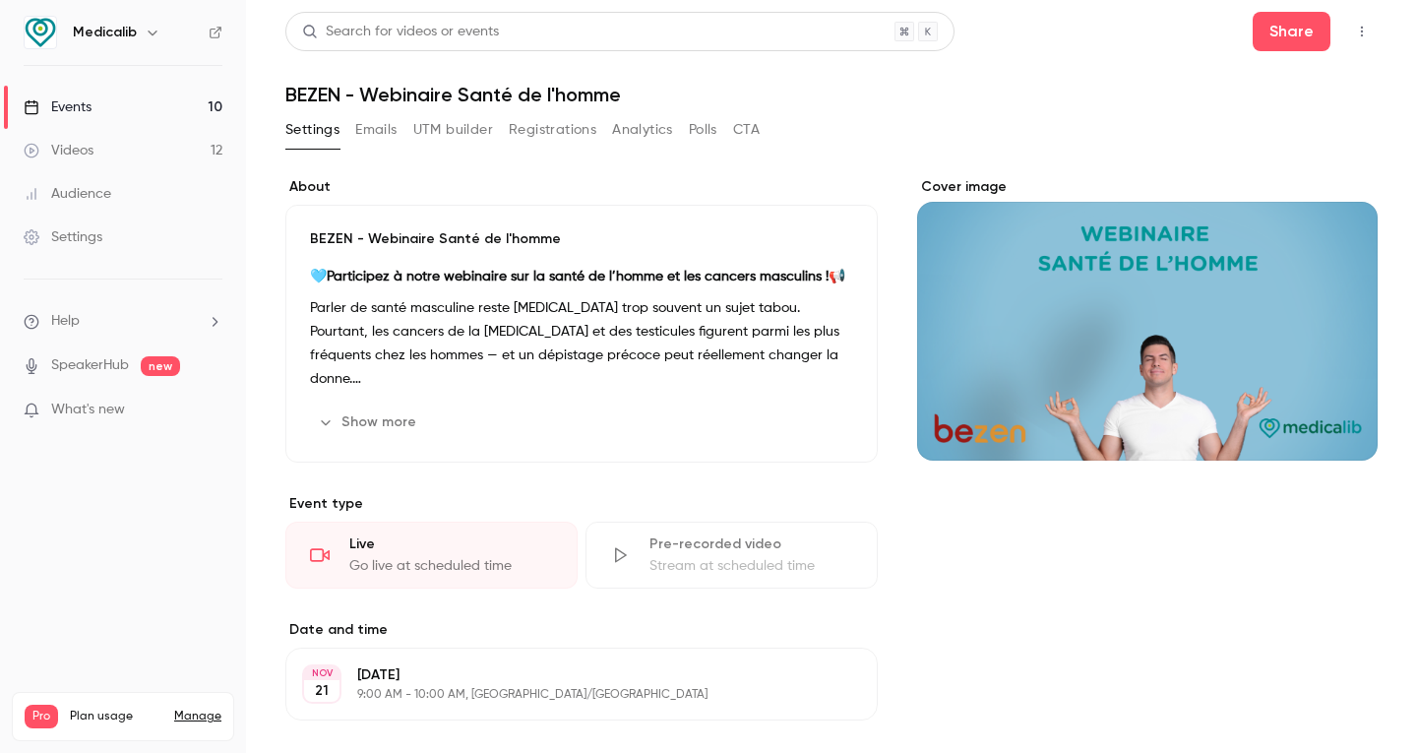
click at [350, 446] on div "BEZEN - Webinaire Santé de l'homme 🩵 Participez à notre webinaire sur la santé …" at bounding box center [581, 334] width 592 height 258
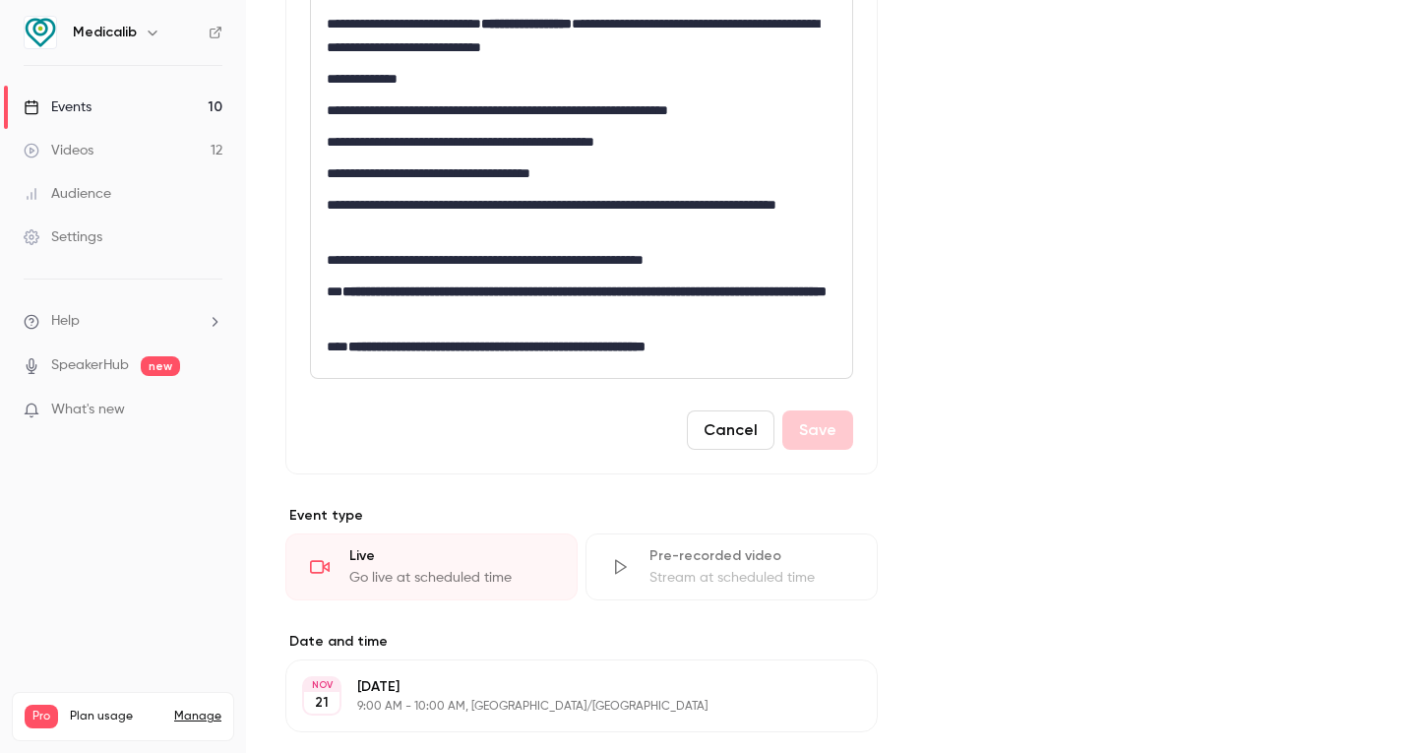
scroll to position [590, 0]
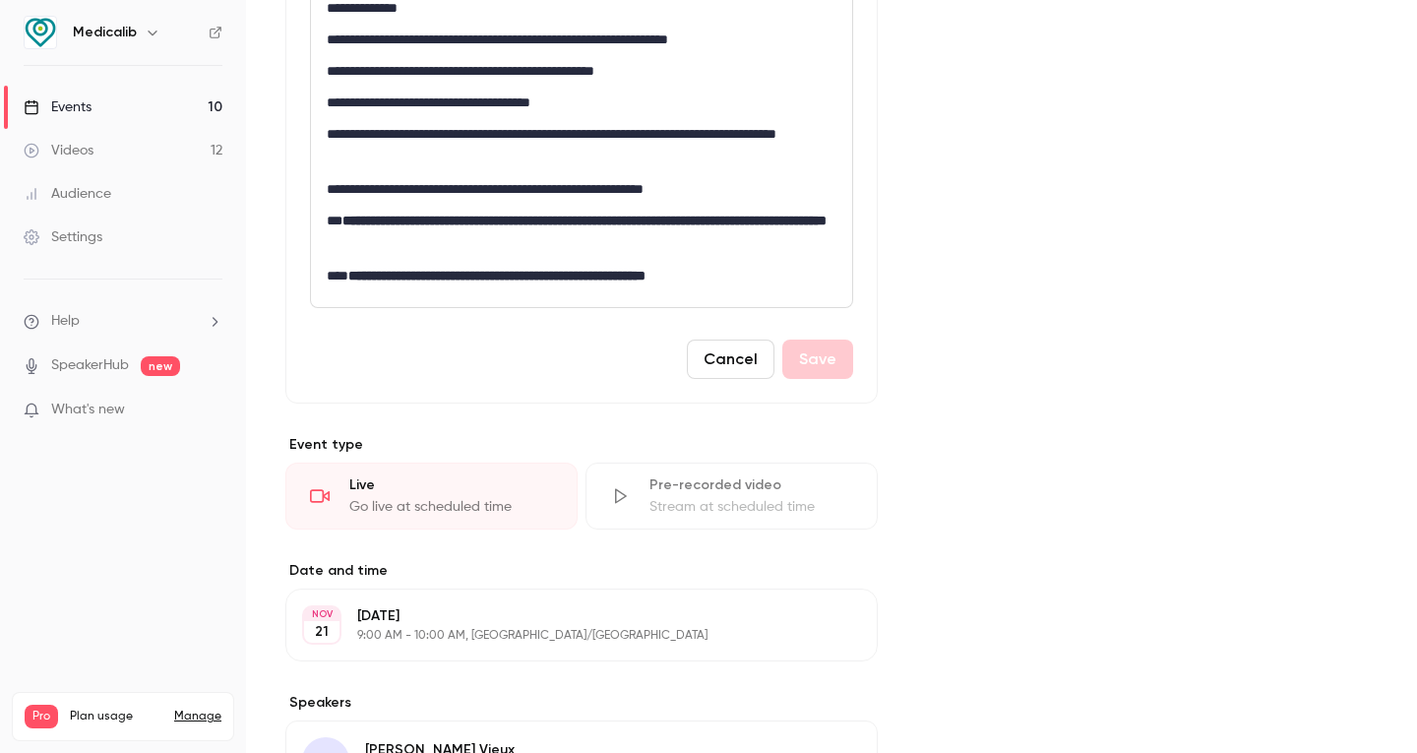
click at [781, 197] on p "**********" at bounding box center [577, 189] width 501 height 24
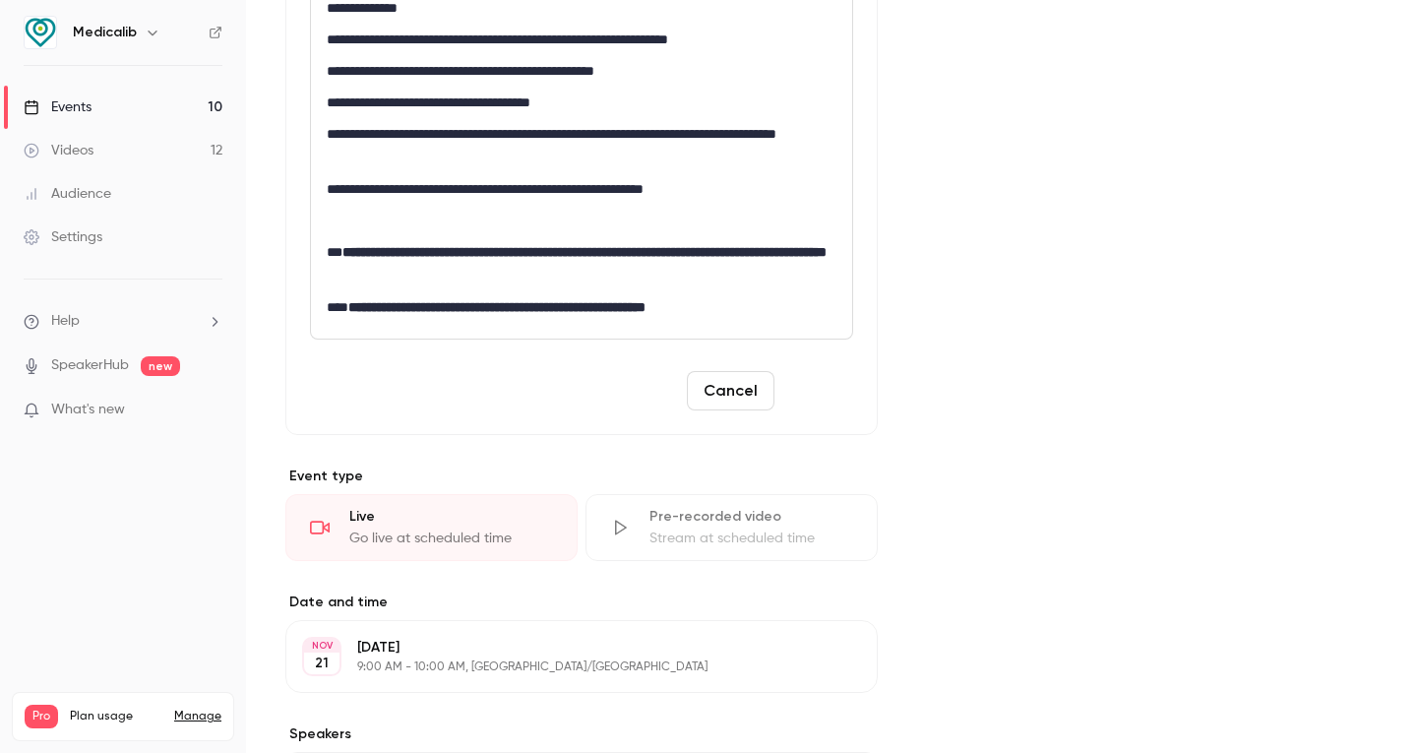
click at [801, 391] on button "Save" at bounding box center [817, 390] width 71 height 39
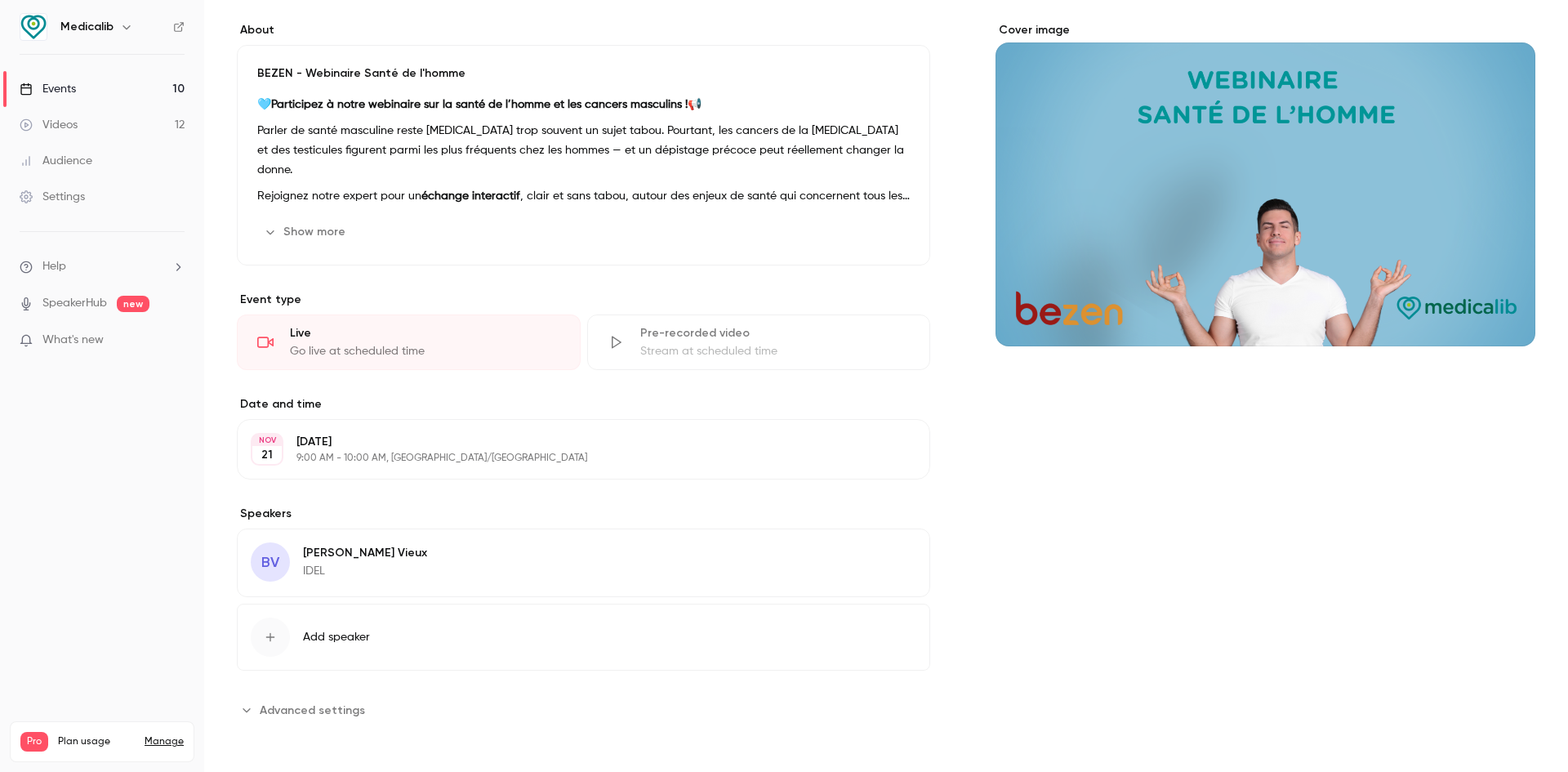
scroll to position [125, 0]
